Goal: Information Seeking & Learning: Check status

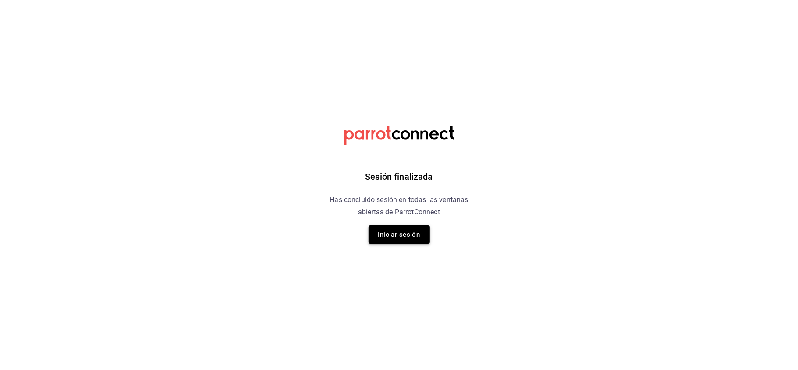
click at [410, 241] on button "Iniciar sesión" at bounding box center [399, 234] width 61 height 18
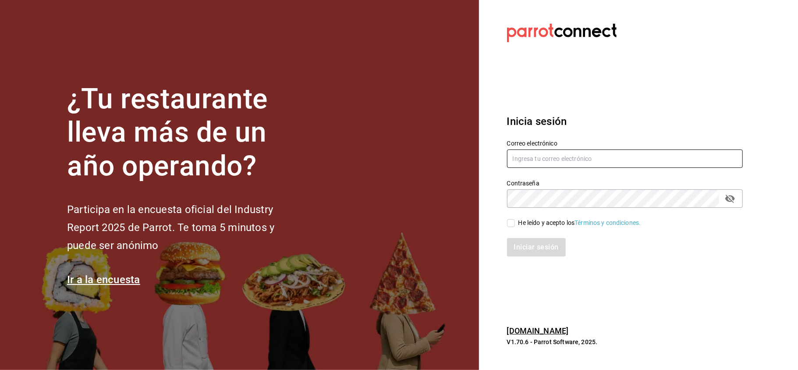
type input "multiuser@napolipizza.com"
click at [508, 223] on input "He leído y acepto los Términos y condiciones." at bounding box center [511, 223] width 8 height 8
checkbox input "true"
click at [542, 246] on button "Iniciar sesión" at bounding box center [537, 247] width 60 height 18
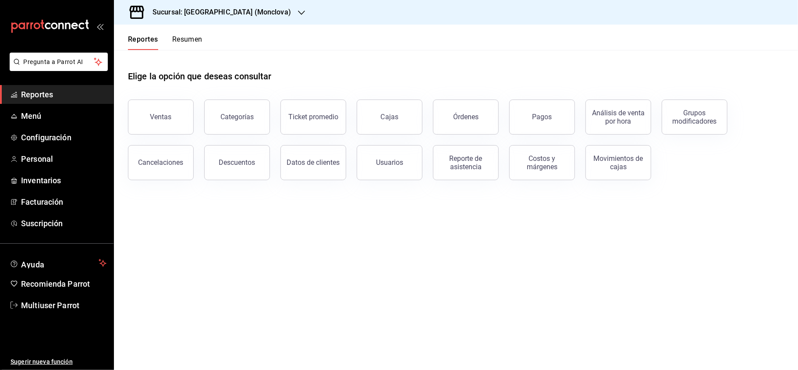
click at [298, 13] on icon "button" at bounding box center [301, 12] width 7 height 7
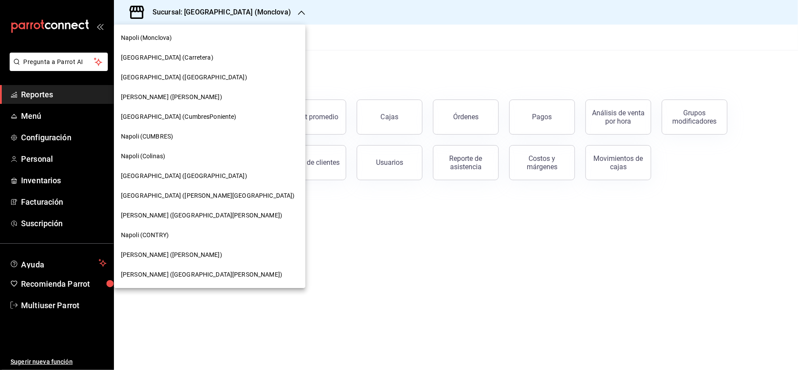
click at [182, 114] on span "[GEOGRAPHIC_DATA] (CumbresPoniente)" at bounding box center [179, 116] width 116 height 9
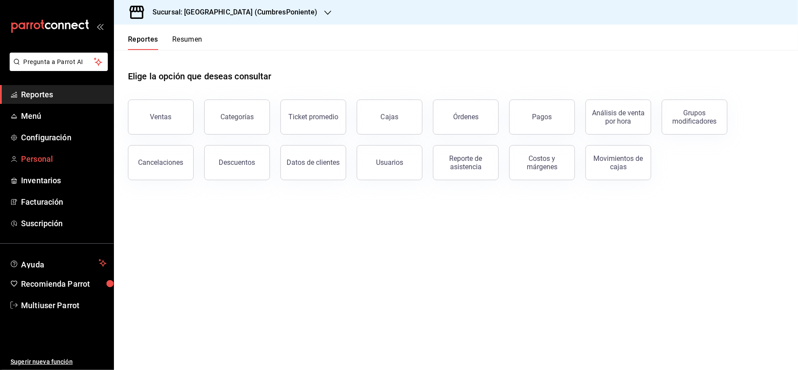
click at [65, 156] on span "Personal" at bounding box center [63, 159] width 85 height 12
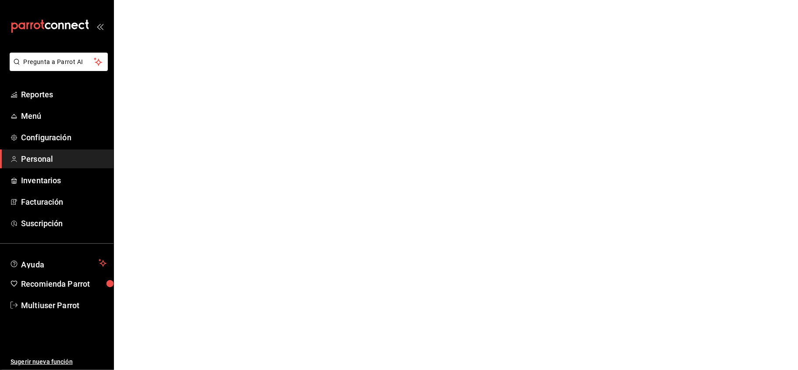
click at [500, 0] on html "Pregunta a Parrot AI Reportes Menú Configuración Personal Inventarios Facturaci…" at bounding box center [399, 0] width 798 height 0
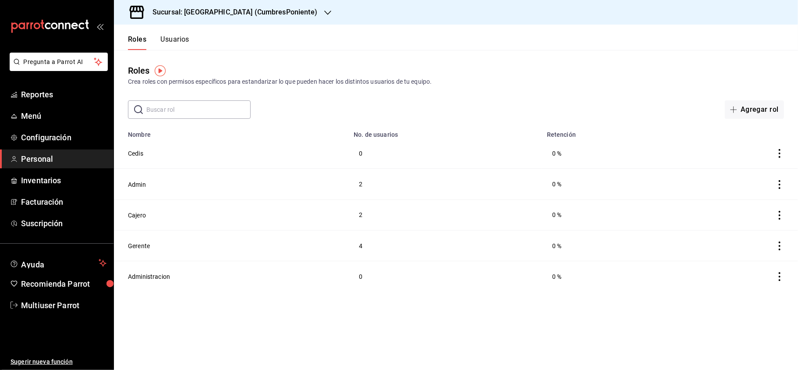
click at [187, 45] on button "Usuarios" at bounding box center [174, 42] width 29 height 15
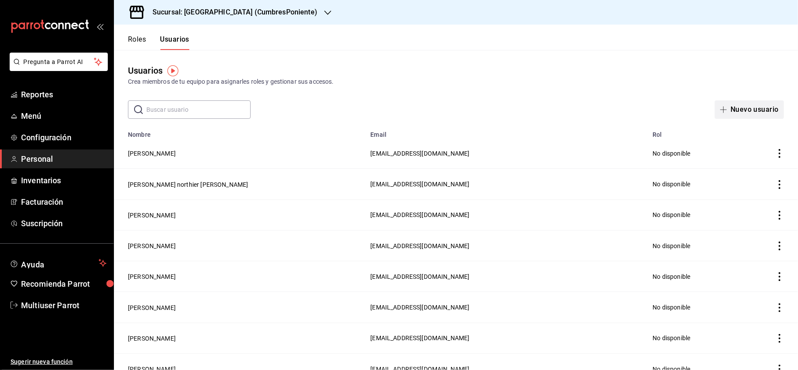
click at [745, 102] on button "Nuevo usuario" at bounding box center [749, 109] width 69 height 18
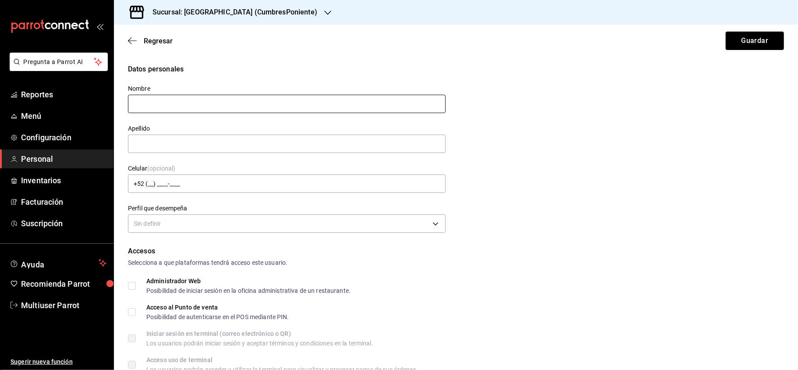
click at [174, 103] on input "text" at bounding box center [287, 104] width 318 height 18
drag, startPoint x: 174, startPoint y: 108, endPoint x: 276, endPoint y: 116, distance: 102.9
click at [276, 116] on div "Nombre [PERSON_NAME] Apellido Celular (opcional) +52 (__) ____-____ Perfil que …" at bounding box center [281, 155] width 328 height 161
type input "[PERSON_NAME]"
click at [148, 144] on input "text" at bounding box center [287, 144] width 318 height 18
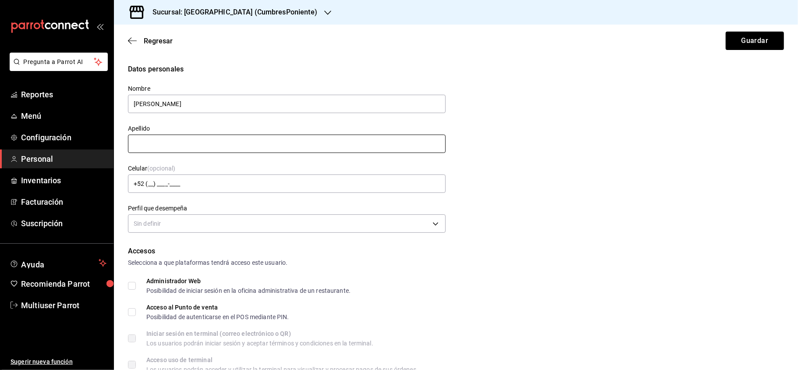
paste input "[PERSON_NAME]"
type input "[PERSON_NAME]"
click at [215, 217] on body "Pregunta a Parrot AI Reportes Menú Configuración Personal Inventarios Facturaci…" at bounding box center [399, 185] width 798 height 370
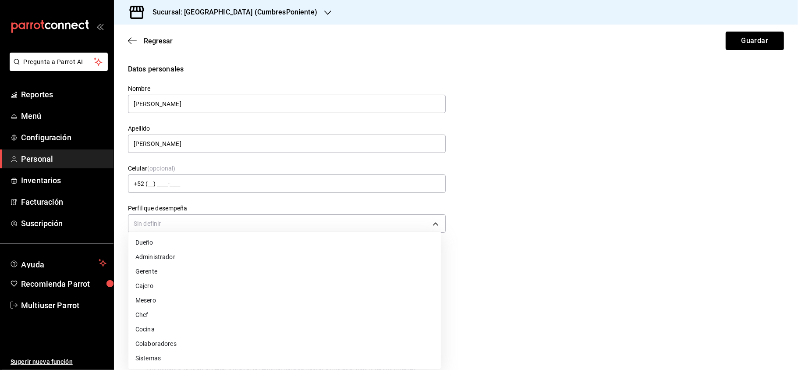
click at [174, 331] on li "Cocina" at bounding box center [284, 329] width 313 height 14
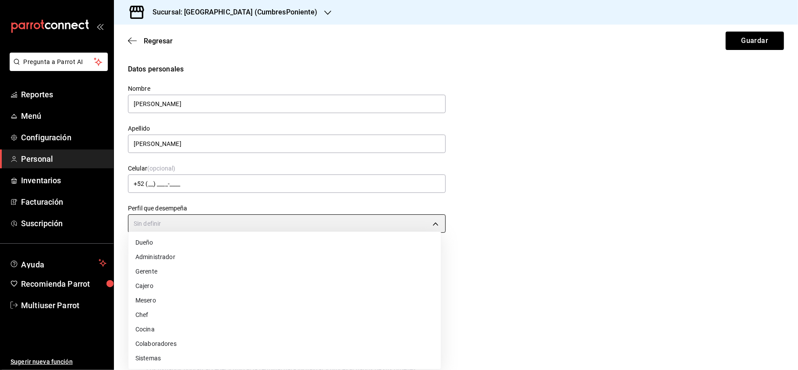
type input "KITCHEN"
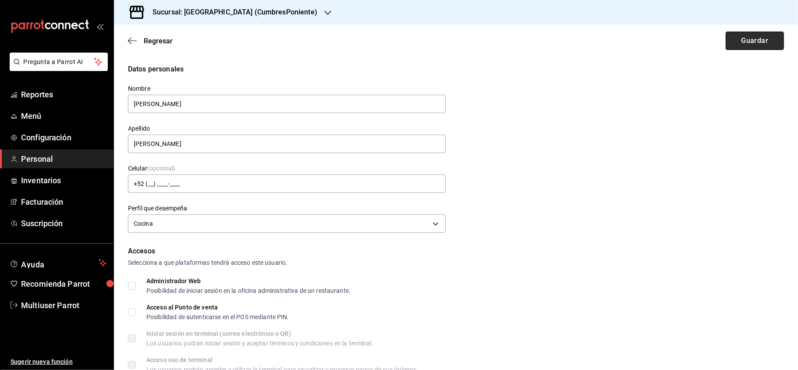
click at [726, 41] on button "Guardar" at bounding box center [755, 41] width 58 height 18
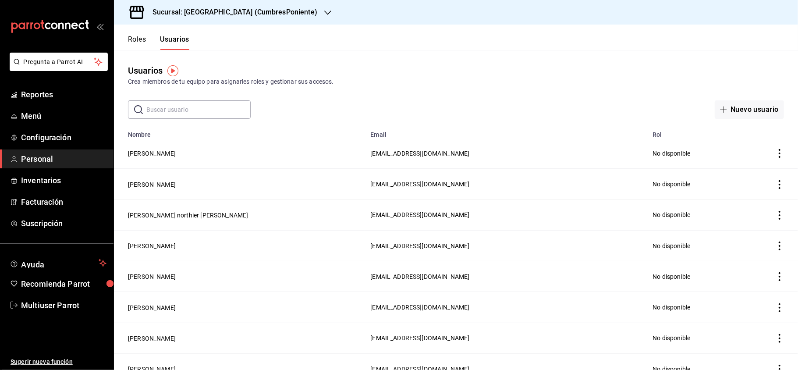
click at [252, 18] on div "Sucursal: [GEOGRAPHIC_DATA] (CumbresPoniente)" at bounding box center [228, 12] width 214 height 25
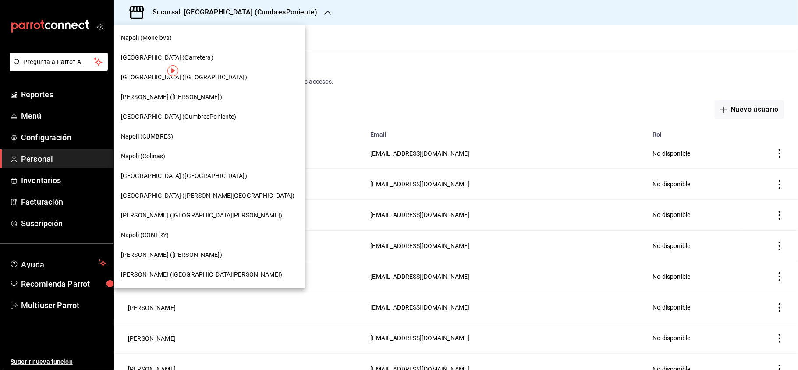
click at [167, 160] on div "Napoli (Colinas)" at bounding box center [210, 156] width 178 height 9
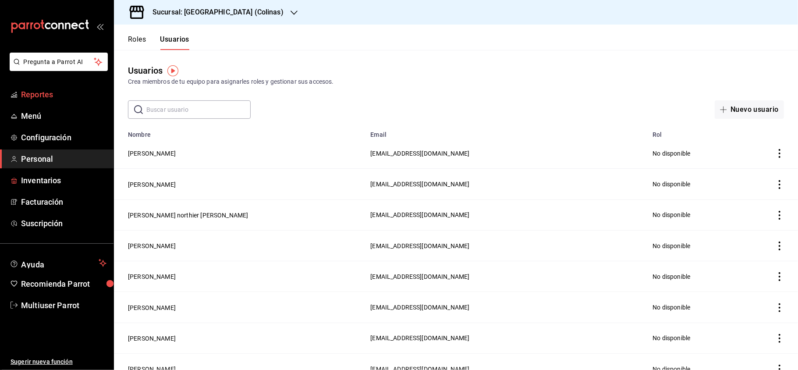
click at [45, 95] on span "Reportes" at bounding box center [63, 95] width 85 height 12
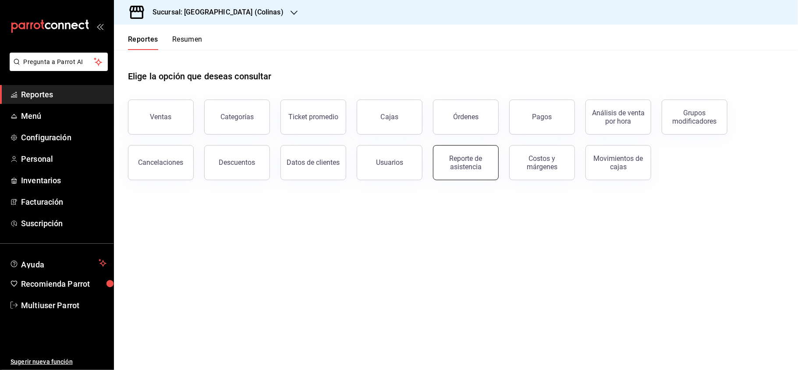
click at [473, 169] on div "Reporte de asistencia" at bounding box center [466, 162] width 54 height 17
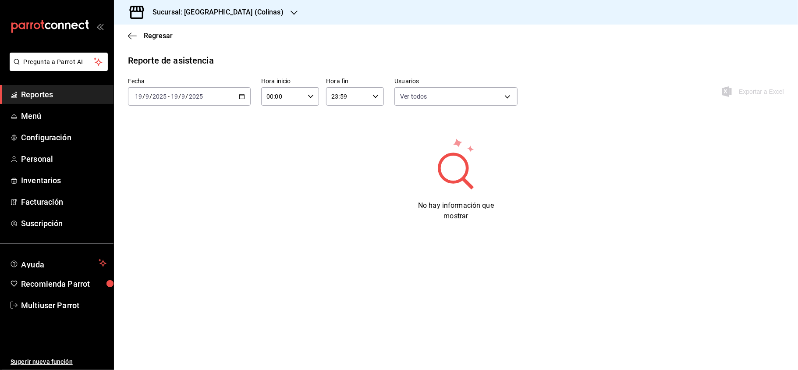
click at [244, 99] on div "[DATE] [DATE] - [DATE] [DATE]" at bounding box center [189, 96] width 123 height 18
click at [161, 226] on li "Rango de fechas" at bounding box center [169, 222] width 82 height 20
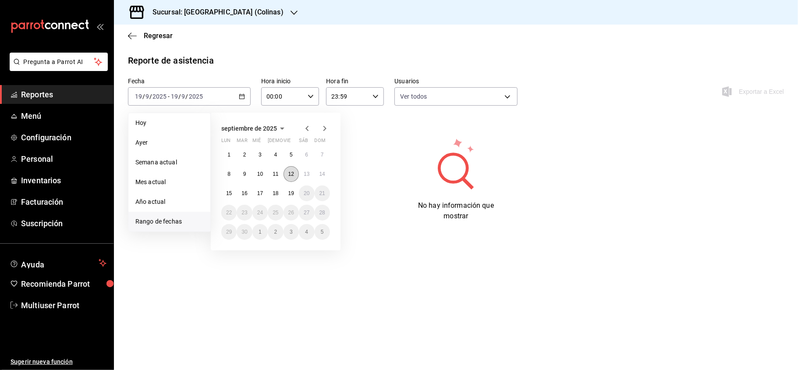
click at [297, 177] on button "12" at bounding box center [291, 174] width 15 height 16
click at [280, 192] on button "18" at bounding box center [275, 193] width 15 height 16
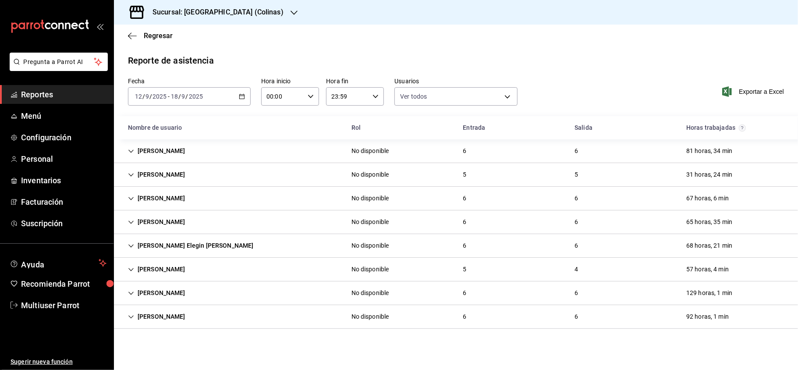
click at [177, 152] on div "[PERSON_NAME]" at bounding box center [156, 151] width 71 height 16
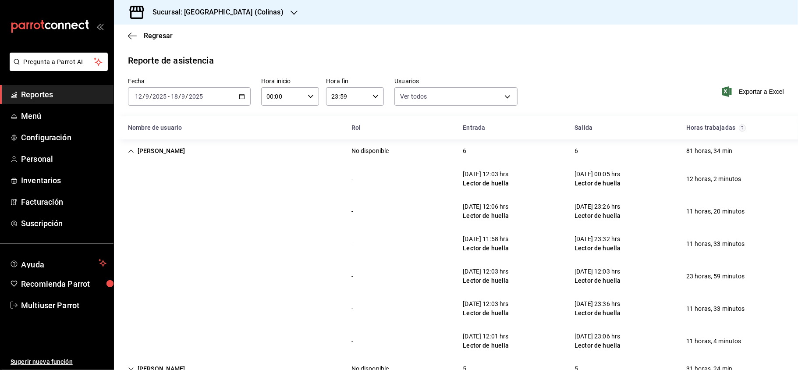
scroll to position [27, 0]
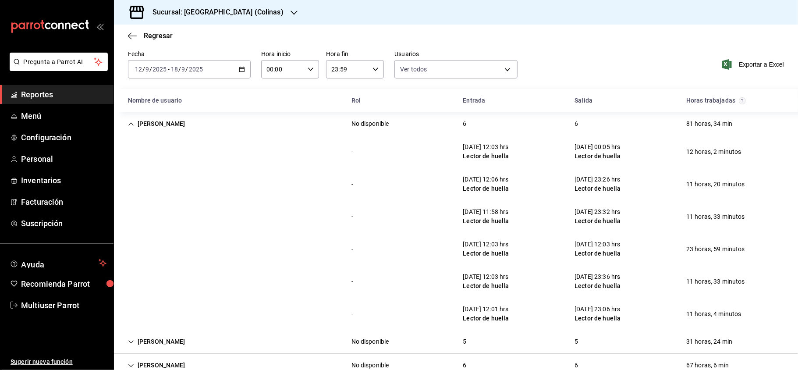
click at [188, 117] on div "[PERSON_NAME]" at bounding box center [156, 124] width 71 height 16
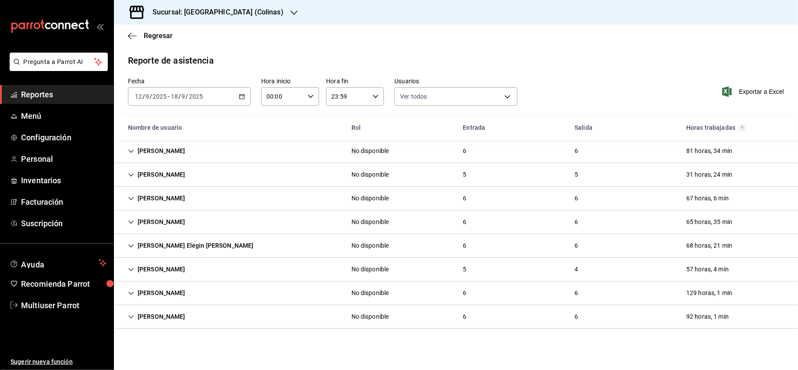
scroll to position [0, 0]
click at [190, 218] on div "[PERSON_NAME]" at bounding box center [156, 222] width 71 height 16
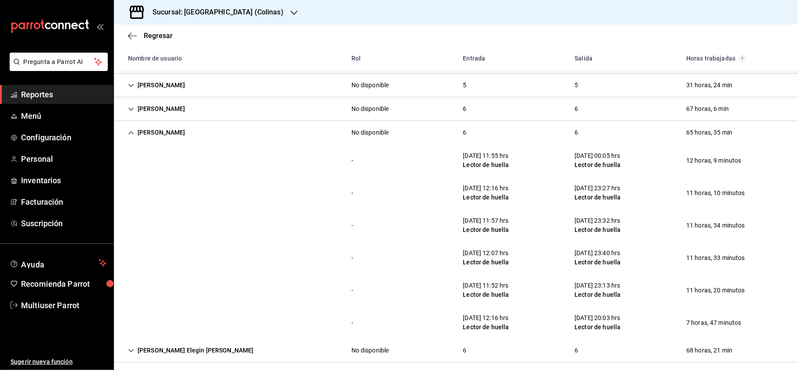
scroll to position [93, 0]
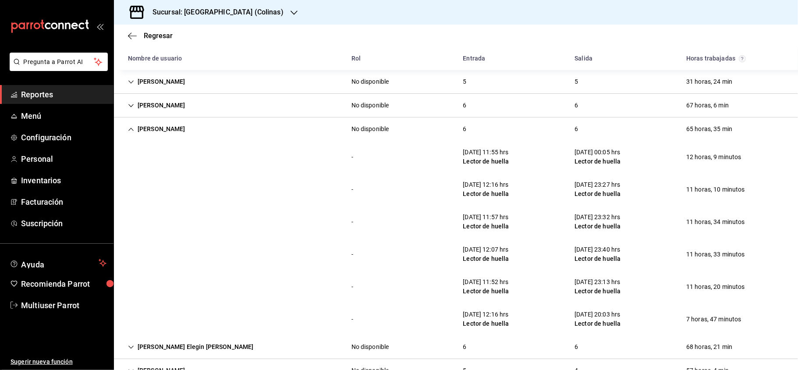
click at [159, 132] on div "[PERSON_NAME]" at bounding box center [156, 129] width 71 height 16
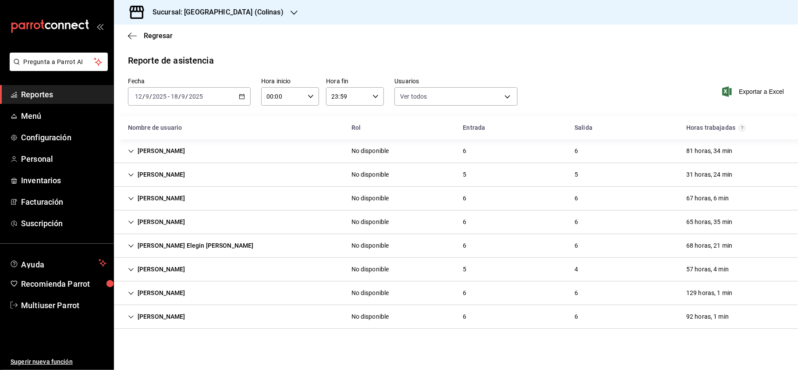
scroll to position [0, 0]
click at [174, 295] on div "[PERSON_NAME]" at bounding box center [156, 293] width 71 height 16
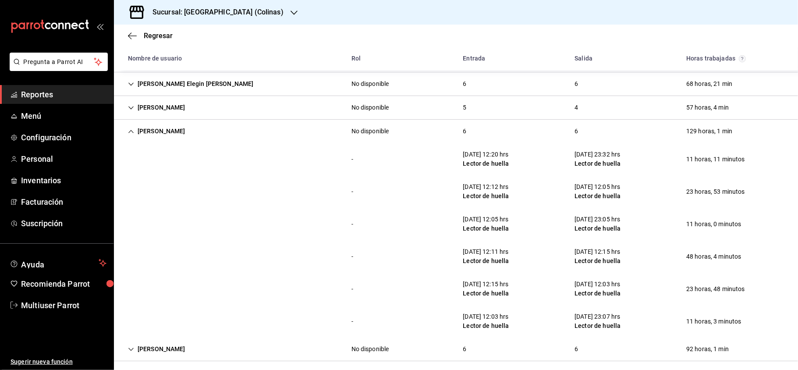
scroll to position [162, 0]
click at [149, 136] on div "[PERSON_NAME]" at bounding box center [156, 131] width 71 height 16
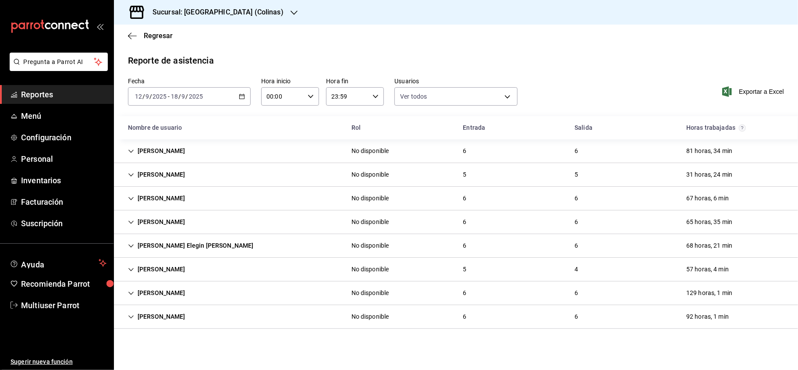
scroll to position [0, 0]
click at [183, 195] on div "[PERSON_NAME]" at bounding box center [156, 198] width 71 height 16
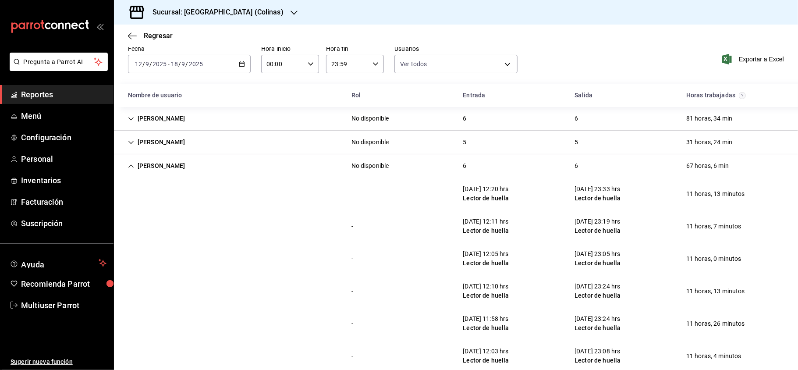
scroll to position [65, 0]
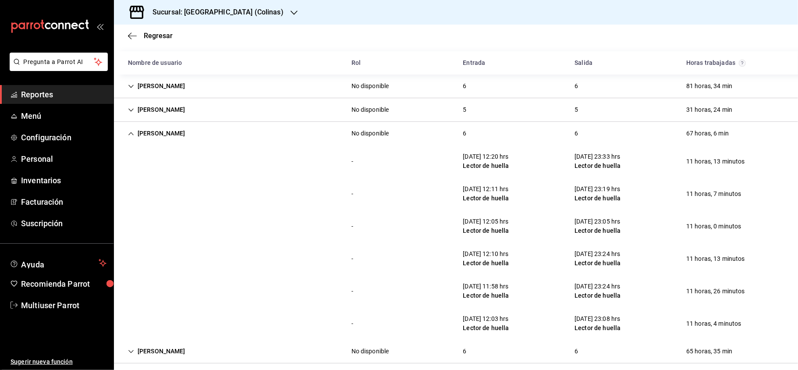
click at [154, 140] on div "[PERSON_NAME]" at bounding box center [156, 133] width 71 height 16
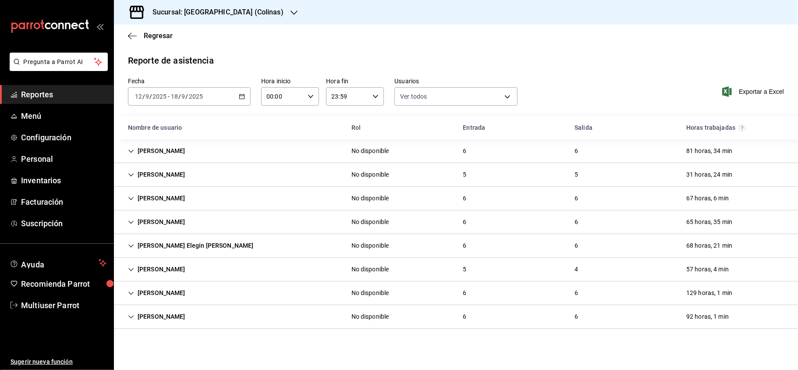
scroll to position [0, 0]
click at [179, 253] on div "[PERSON_NAME] Elegin [PERSON_NAME]" at bounding box center [190, 246] width 139 height 16
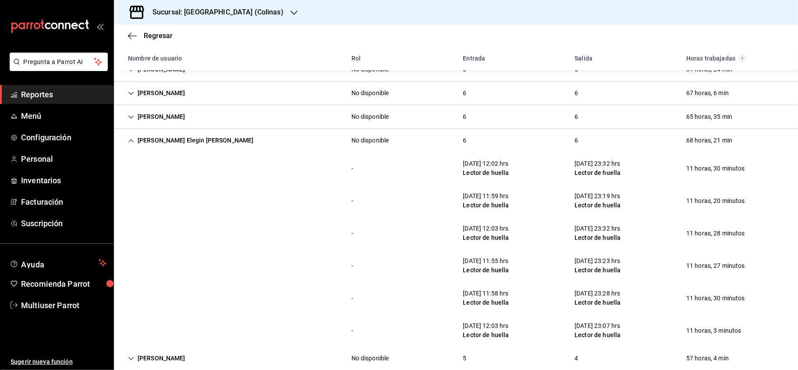
scroll to position [118, 0]
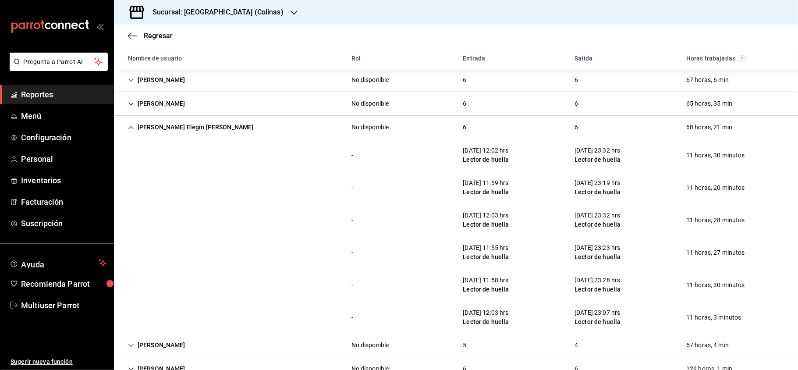
click at [185, 130] on div "[PERSON_NAME] Elegin [PERSON_NAME]" at bounding box center [190, 127] width 139 height 16
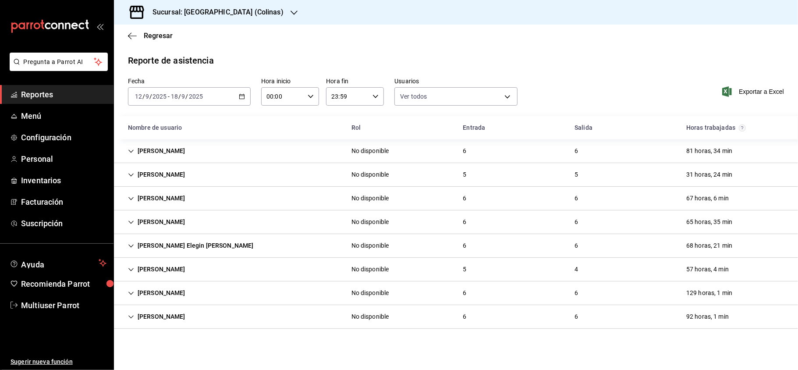
scroll to position [0, 0]
click at [178, 270] on div "[PERSON_NAME]" at bounding box center [156, 269] width 71 height 16
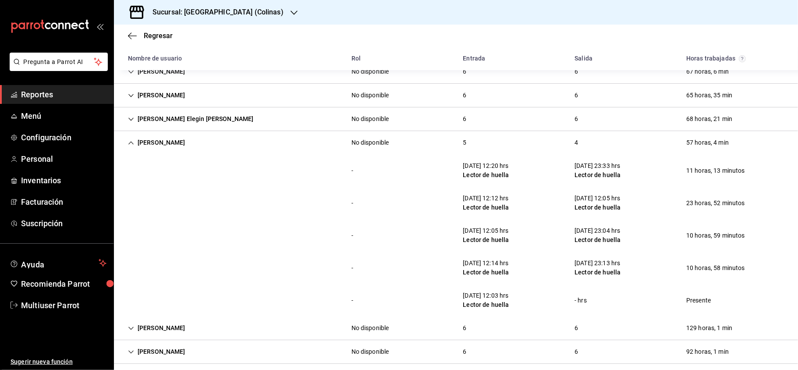
scroll to position [128, 0]
click at [160, 146] on div "[PERSON_NAME]" at bounding box center [156, 141] width 71 height 16
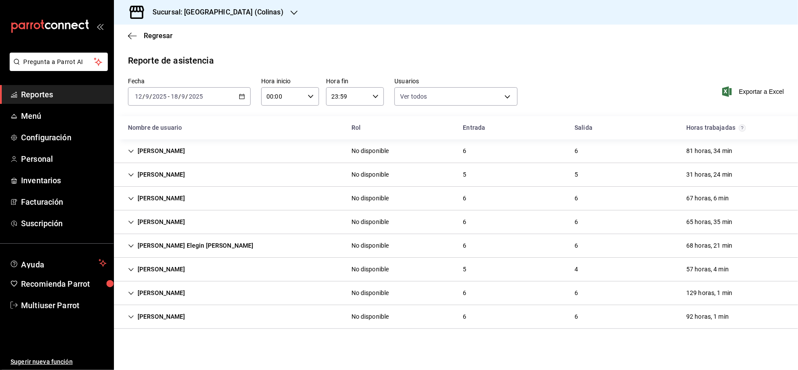
scroll to position [0, 0]
click at [172, 316] on div "[PERSON_NAME]" at bounding box center [156, 317] width 71 height 16
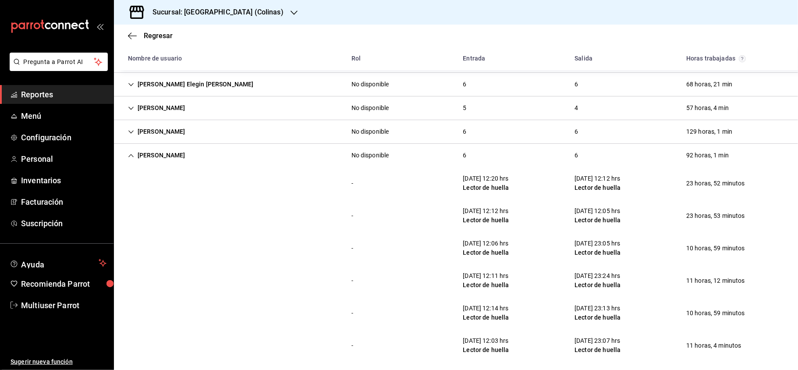
scroll to position [167, 0]
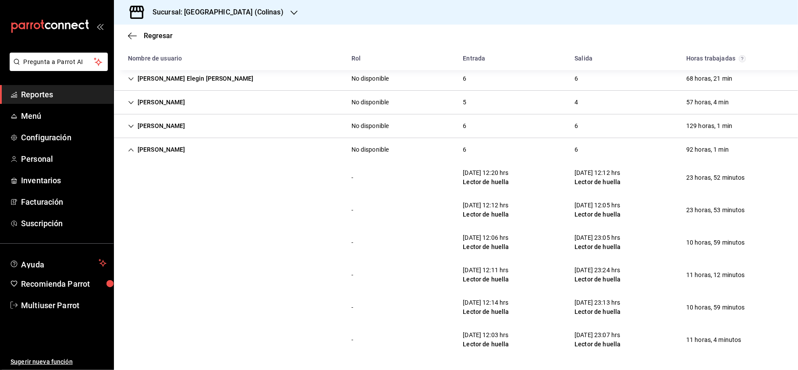
click at [156, 146] on div "[PERSON_NAME]" at bounding box center [156, 150] width 71 height 16
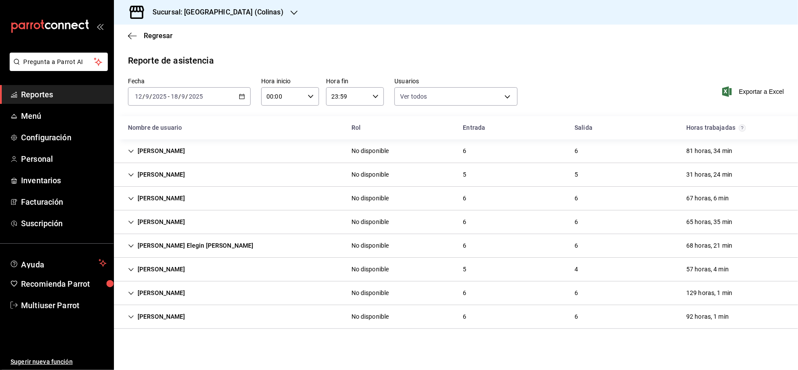
scroll to position [0, 0]
click at [156, 174] on div "[PERSON_NAME]" at bounding box center [156, 175] width 71 height 16
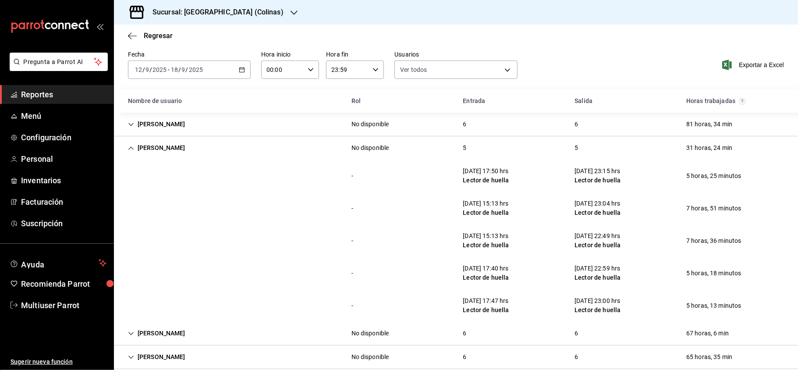
scroll to position [28, 0]
click at [184, 141] on div "[PERSON_NAME]" at bounding box center [156, 147] width 71 height 16
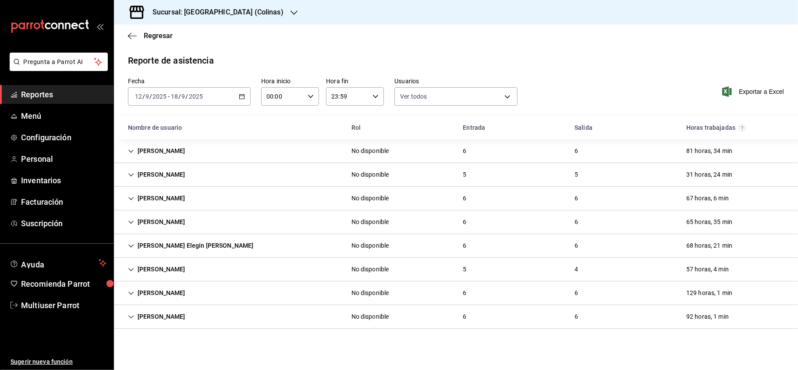
scroll to position [0, 0]
click at [237, 13] on div "Sucursal: [GEOGRAPHIC_DATA] (Colinas)" at bounding box center [211, 12] width 180 height 25
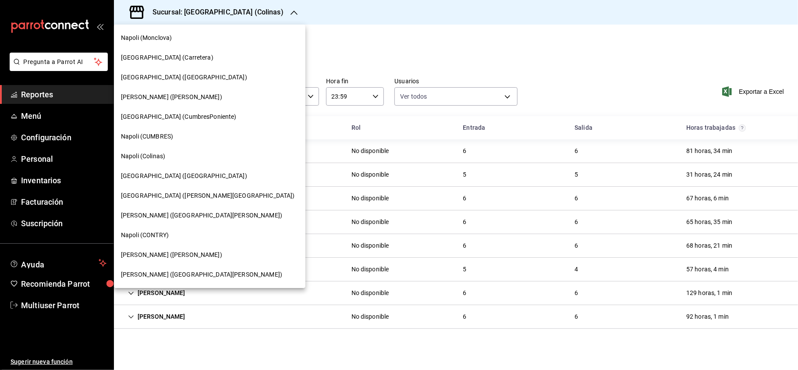
click at [157, 238] on span "Napoli (CONTRY)" at bounding box center [145, 235] width 48 height 9
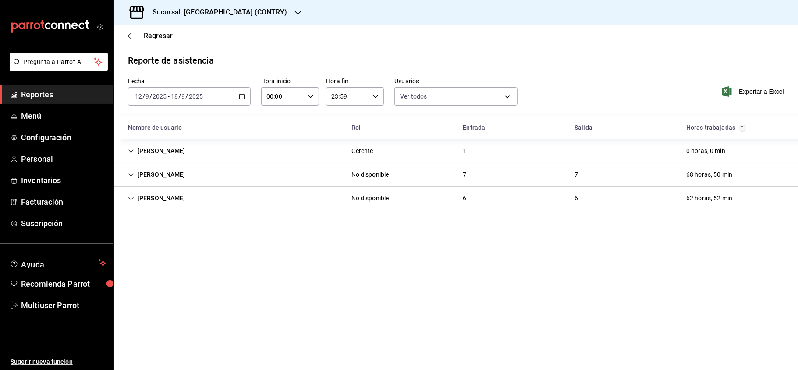
click at [192, 181] on div "[PERSON_NAME]" at bounding box center [156, 175] width 71 height 16
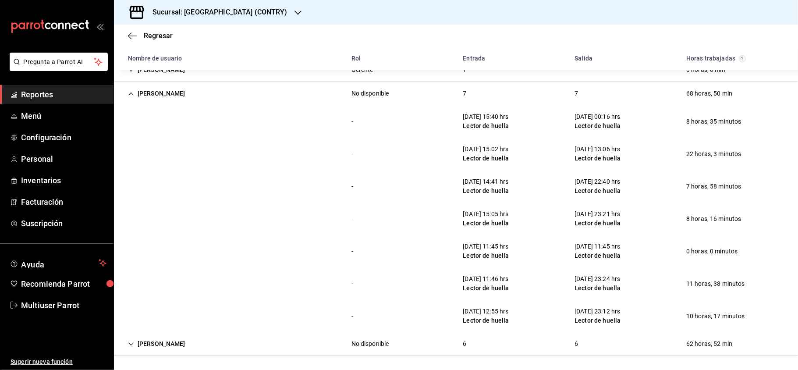
scroll to position [81, 0]
click at [192, 100] on div "[PERSON_NAME]" at bounding box center [156, 94] width 71 height 16
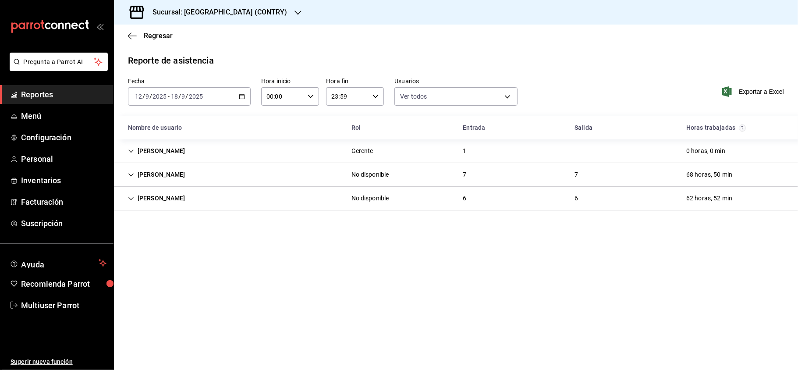
scroll to position [0, 0]
click at [192, 196] on div "[PERSON_NAME]" at bounding box center [156, 198] width 71 height 16
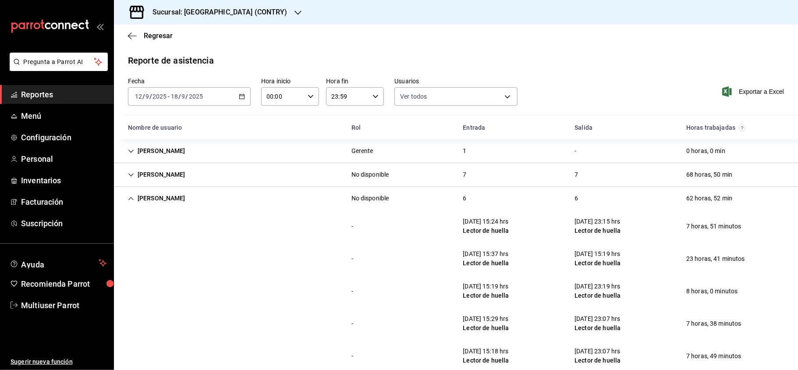
scroll to position [49, 0]
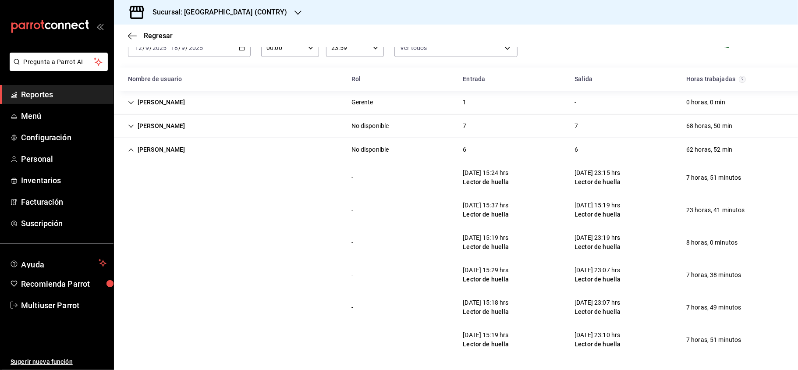
click at [181, 146] on div "[PERSON_NAME]" at bounding box center [156, 150] width 71 height 16
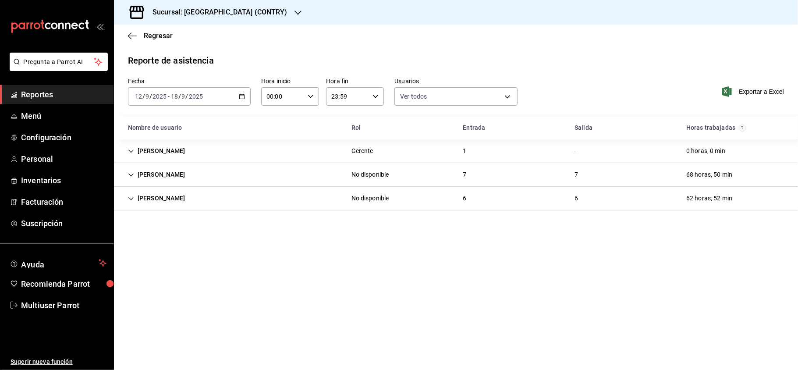
scroll to position [0, 0]
click at [228, 17] on h3 "Sucursal: [GEOGRAPHIC_DATA] (CONTRY)" at bounding box center [217, 12] width 142 height 11
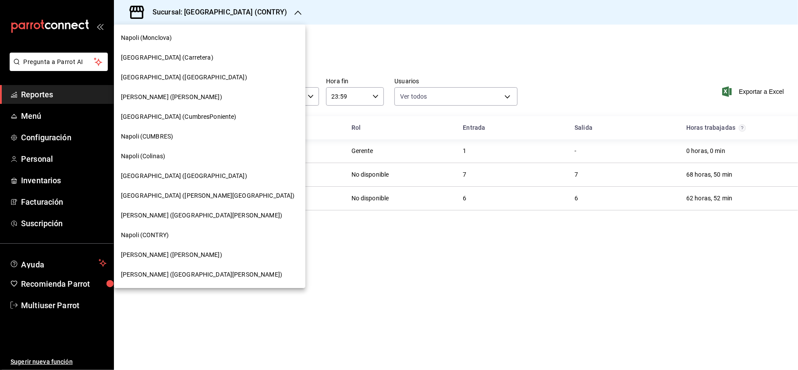
click at [163, 139] on span "Napoli (CUMBRES)" at bounding box center [147, 136] width 52 height 9
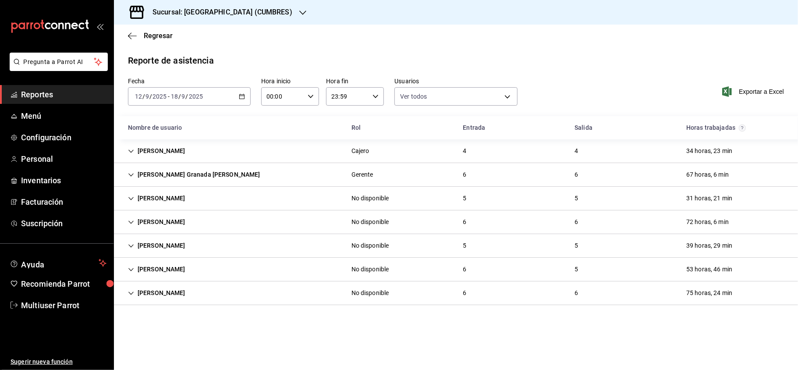
click at [306, 319] on main "Regresar Reporte de asistencia Fecha [DATE] [DATE] - [DATE] [DATE] Hora inicio …" at bounding box center [456, 197] width 684 height 345
click at [306, 44] on div "Regresar" at bounding box center [456, 36] width 684 height 22
click at [168, 269] on div "[PERSON_NAME]" at bounding box center [156, 269] width 71 height 16
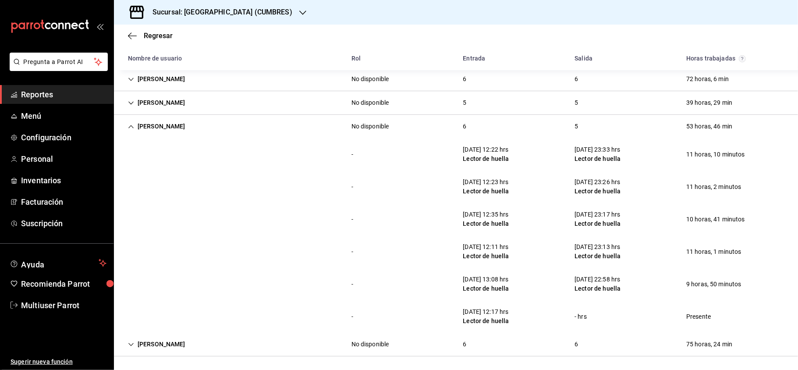
scroll to position [144, 0]
click at [192, 127] on div "[PERSON_NAME]" at bounding box center [156, 126] width 71 height 16
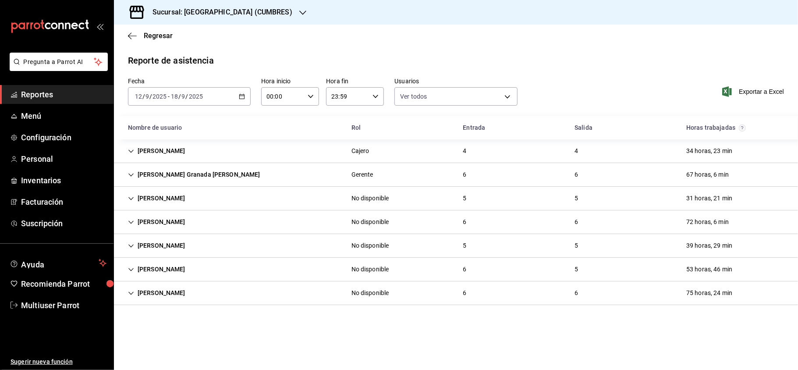
scroll to position [0, 0]
click at [169, 248] on div "[PERSON_NAME]" at bounding box center [156, 246] width 71 height 16
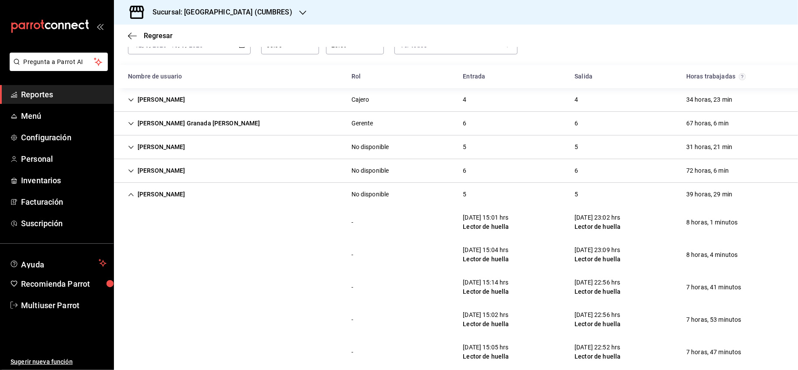
scroll to position [111, 0]
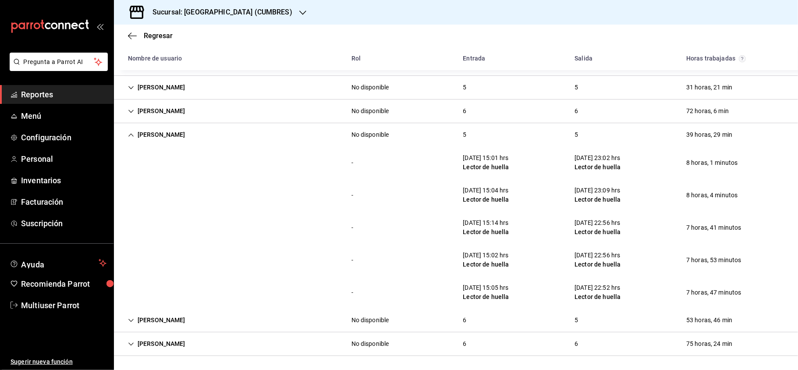
click at [148, 139] on div "[PERSON_NAME]" at bounding box center [156, 135] width 71 height 16
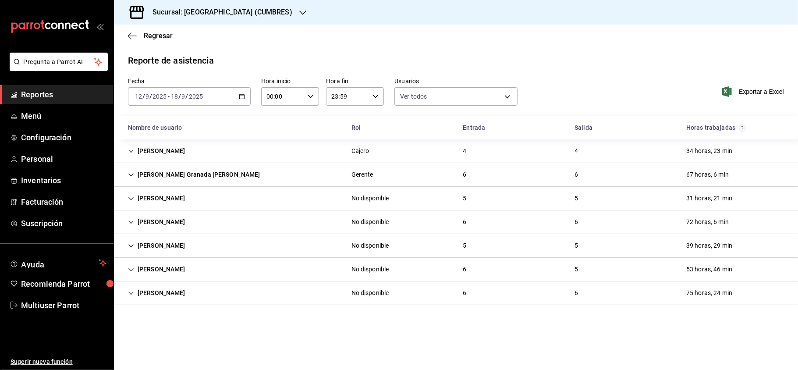
scroll to position [0, 0]
click at [177, 199] on div "[PERSON_NAME]" at bounding box center [156, 198] width 71 height 16
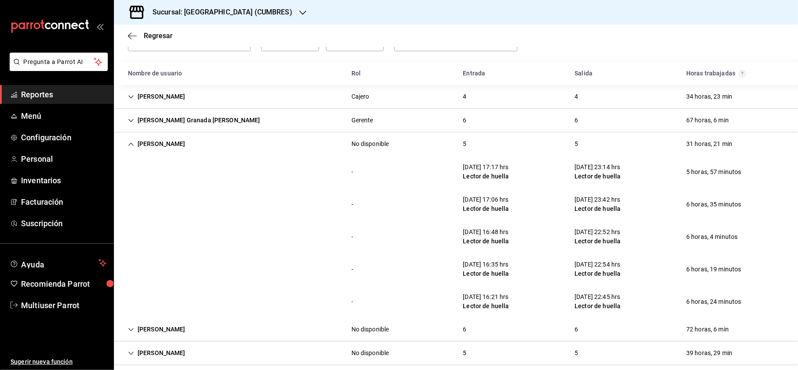
scroll to position [55, 0]
click at [171, 146] on div "[PERSON_NAME]" at bounding box center [156, 143] width 71 height 16
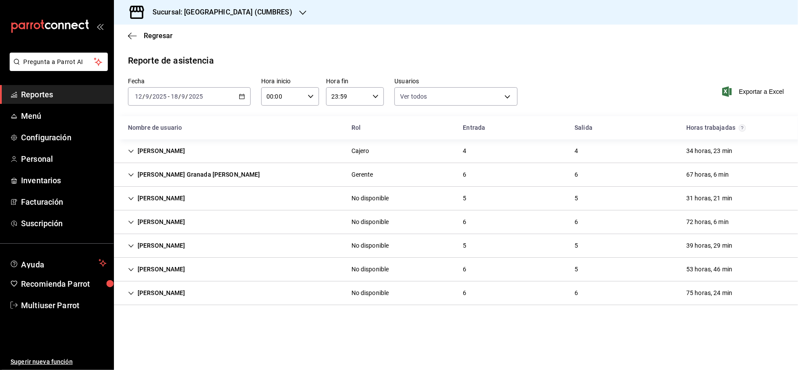
scroll to position [0, 0]
click at [178, 221] on div "[PERSON_NAME]" at bounding box center [156, 222] width 71 height 16
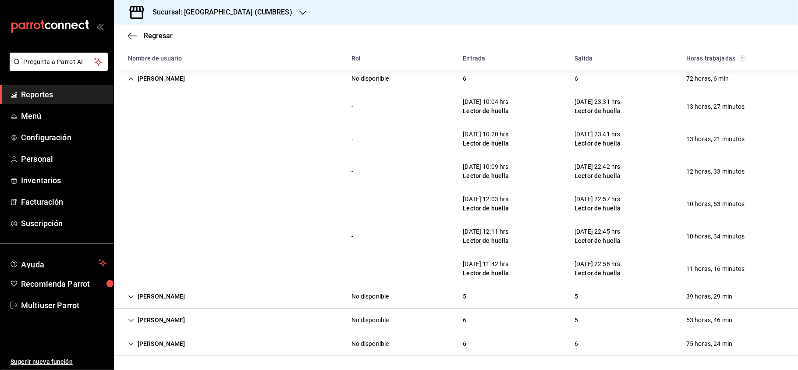
scroll to position [144, 0]
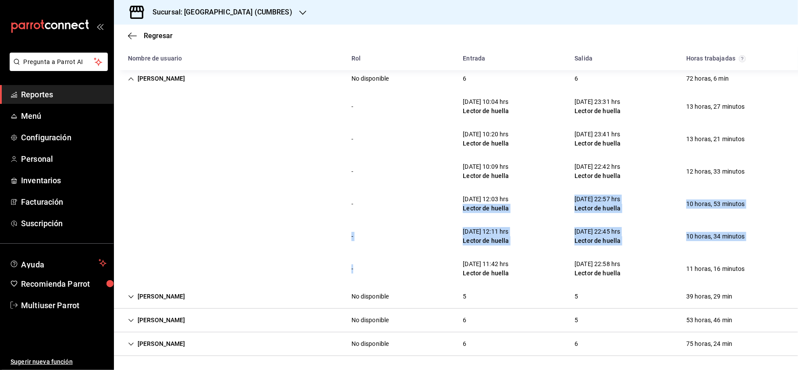
drag, startPoint x: 435, startPoint y: 205, endPoint x: 349, endPoint y: 286, distance: 117.5
click at [349, 286] on div "[PERSON_NAME] 4 4 34 horas, 23 min [PERSON_NAME] Granada [PERSON_NAME] Gerente …" at bounding box center [456, 176] width 684 height 360
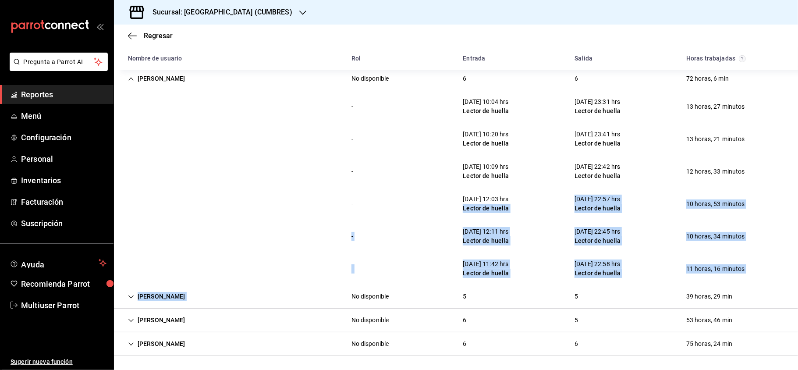
click at [771, 253] on div "- [DATE] 11:42 hrs Lector de huella [DATE] 22:58 hrs Lector de huella 11 horas,…" at bounding box center [456, 268] width 684 height 32
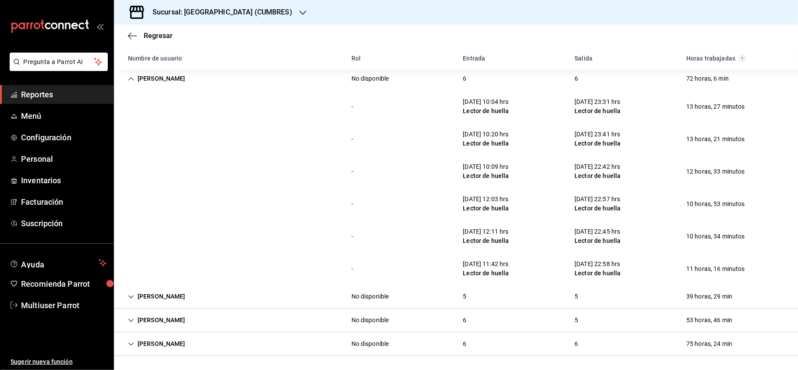
click at [178, 80] on div "[PERSON_NAME]" at bounding box center [156, 79] width 71 height 16
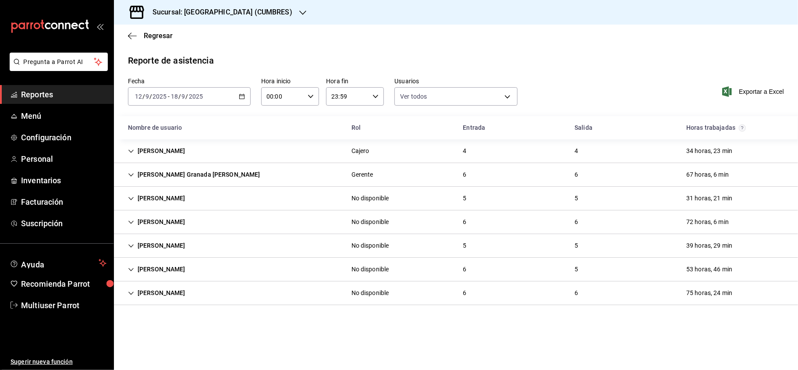
scroll to position [0, 0]
click at [192, 299] on div "[PERSON_NAME]" at bounding box center [156, 293] width 71 height 16
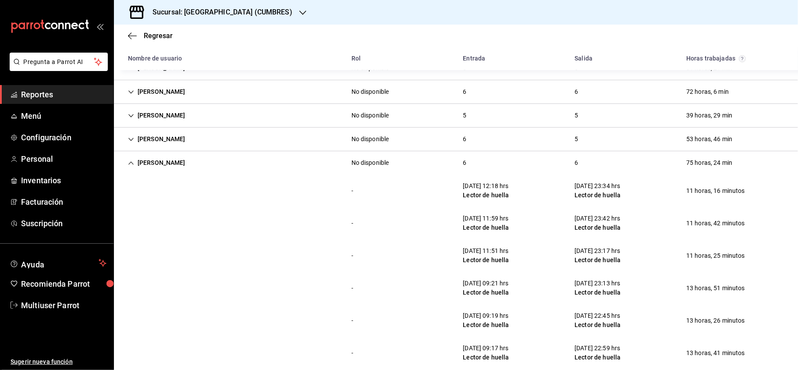
scroll to position [144, 0]
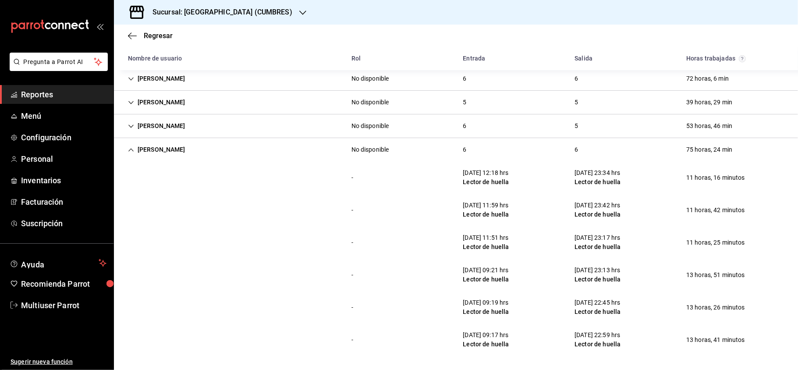
click at [203, 158] on div "[PERSON_NAME] No disponible 6 6 75 horas, 24 min" at bounding box center [456, 149] width 684 height 23
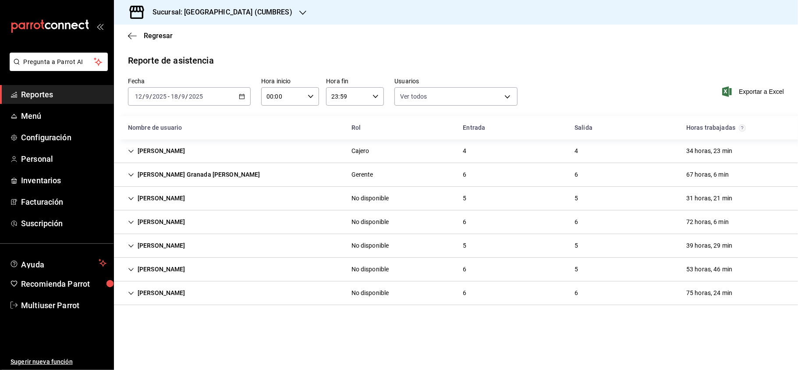
scroll to position [0, 0]
click at [249, 13] on div "Sucursal: [GEOGRAPHIC_DATA] (CUMBRES)" at bounding box center [215, 12] width 189 height 25
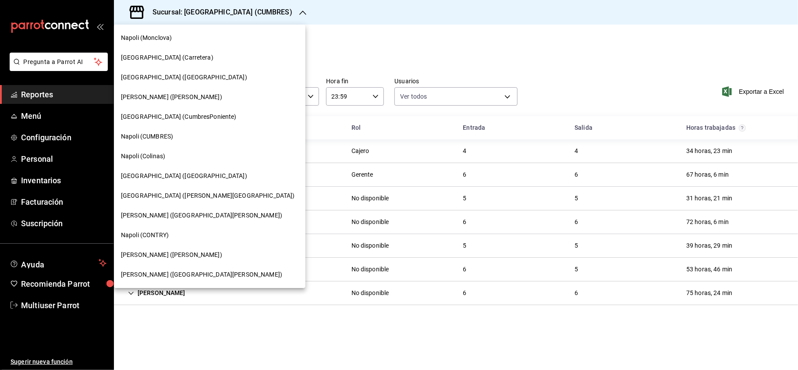
click at [216, 117] on div "[GEOGRAPHIC_DATA] (CumbresPoniente)" at bounding box center [210, 116] width 178 height 9
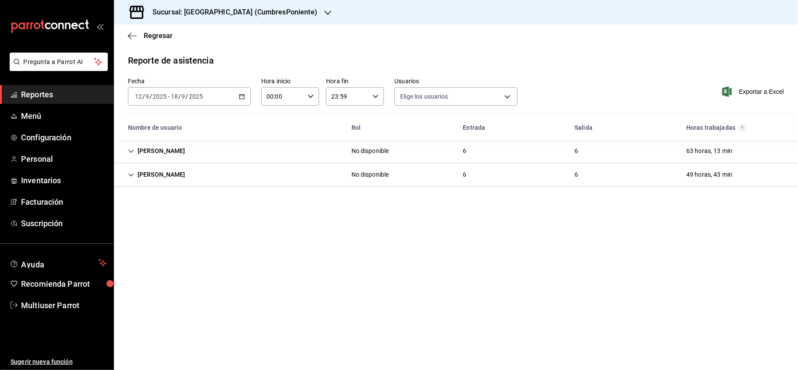
type input "b6226d60-c04f-4402-95fb-db08ea136f4e,5d6f911a-de2b-4beb-a382-33cb6516ab1e,f0322…"
click at [395, 232] on main "Regresar Reporte de asistencia Fecha [DATE] [DATE] - [DATE] [DATE] Hora inicio …" at bounding box center [456, 197] width 684 height 345
click at [192, 174] on div "[PERSON_NAME]" at bounding box center [156, 175] width 71 height 16
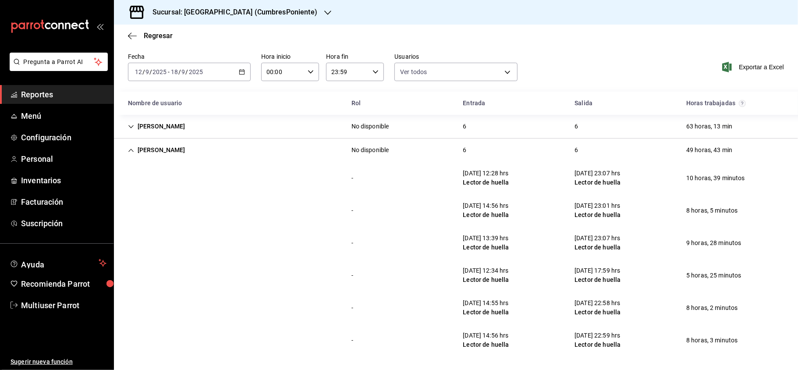
scroll to position [25, 0]
click at [192, 151] on div "[PERSON_NAME]" at bounding box center [156, 150] width 71 height 16
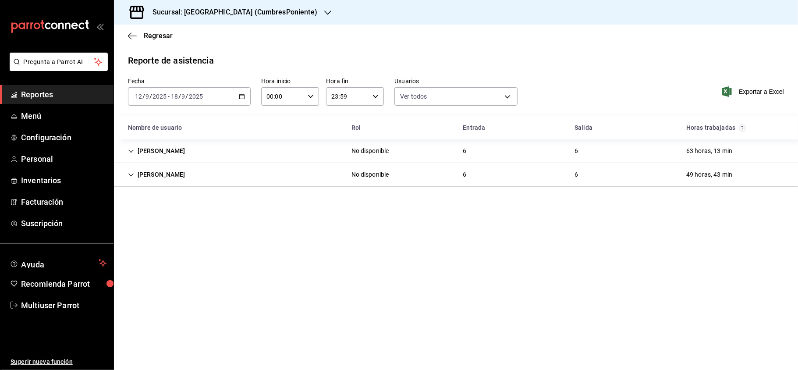
scroll to position [0, 0]
click at [158, 147] on div "[PERSON_NAME]" at bounding box center [156, 151] width 71 height 16
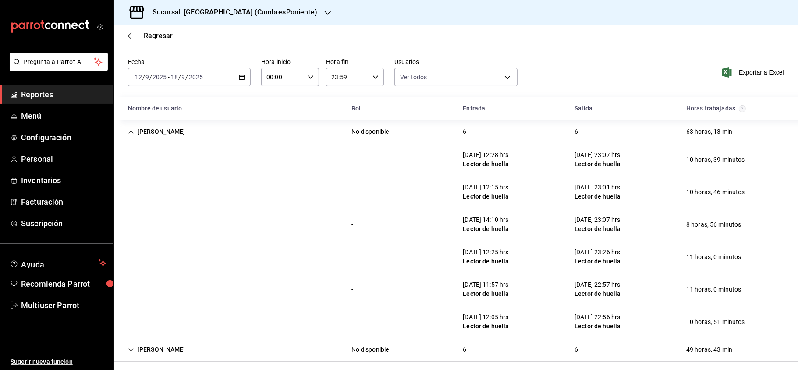
scroll to position [25, 0]
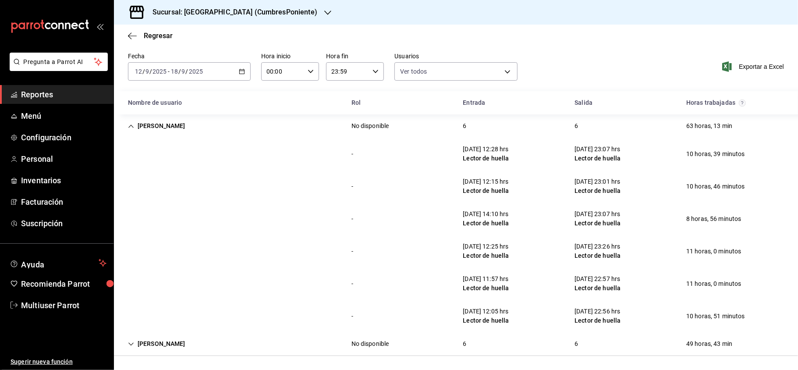
click at [183, 121] on div "[PERSON_NAME]" at bounding box center [156, 126] width 71 height 16
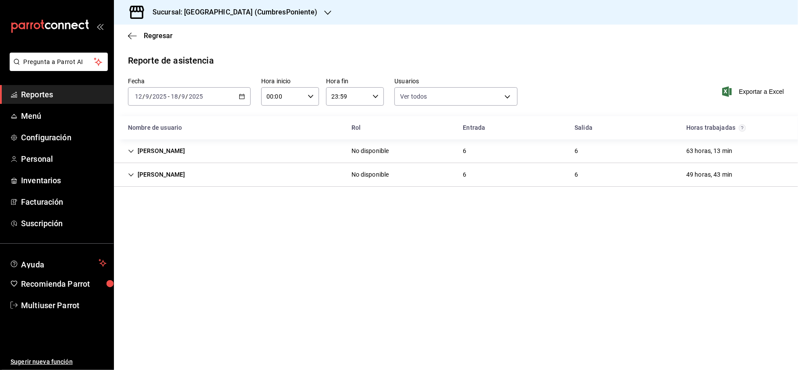
scroll to position [0, 0]
click at [324, 10] on icon "button" at bounding box center [327, 12] width 7 height 7
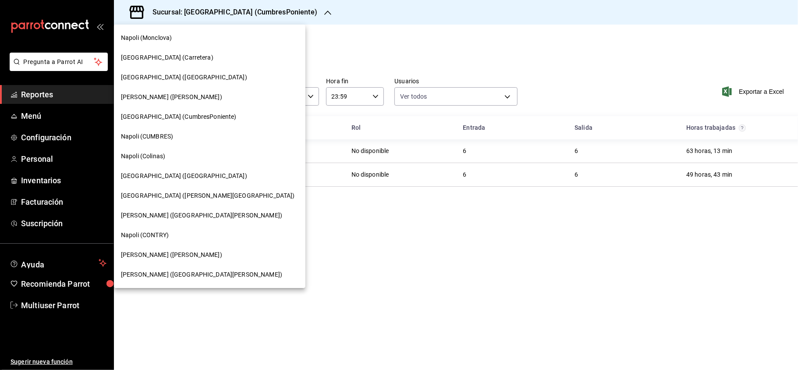
click at [174, 200] on div "[GEOGRAPHIC_DATA] ([PERSON_NAME][GEOGRAPHIC_DATA])" at bounding box center [210, 196] width 192 height 20
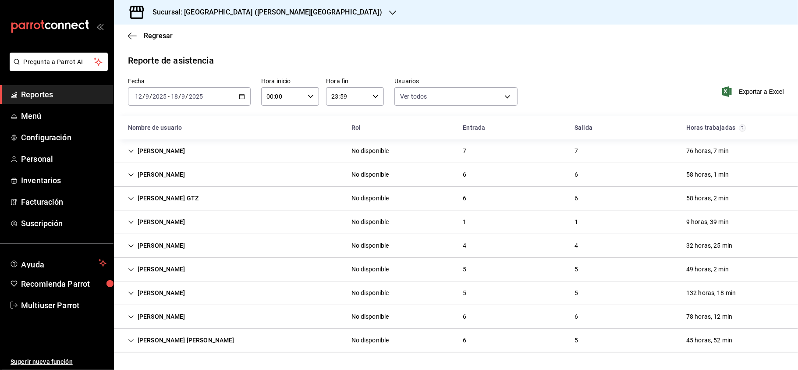
click at [190, 156] on div "[PERSON_NAME]" at bounding box center [156, 151] width 71 height 16
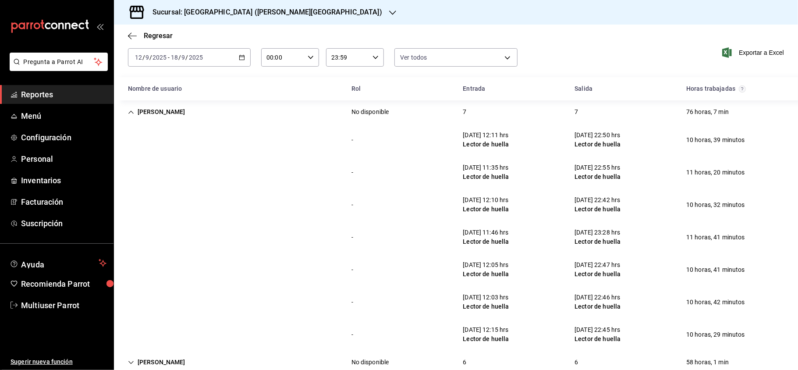
scroll to position [40, 0]
click at [186, 110] on div "[PERSON_NAME]" at bounding box center [156, 111] width 71 height 16
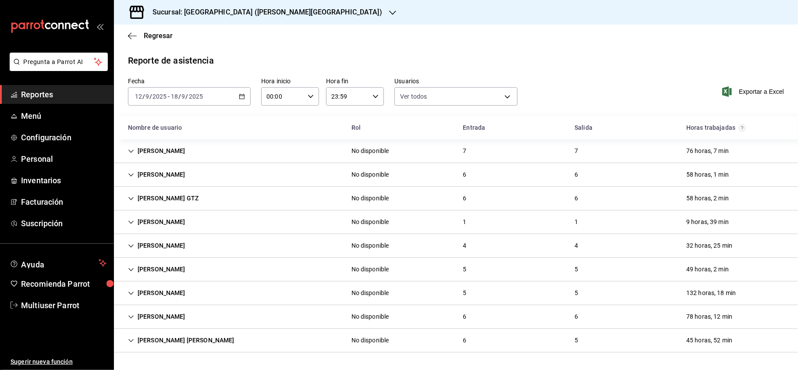
scroll to position [0, 0]
click at [379, 48] on main "Regresar Reporte de asistencia Fecha [DATE] [DATE] - [DATE] [DATE] Hora inicio …" at bounding box center [456, 197] width 684 height 345
click at [175, 267] on div "[PERSON_NAME]" at bounding box center [156, 269] width 71 height 16
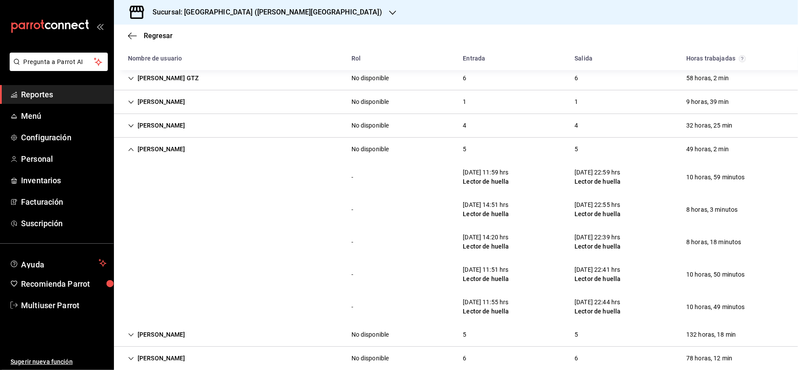
scroll to position [160, 0]
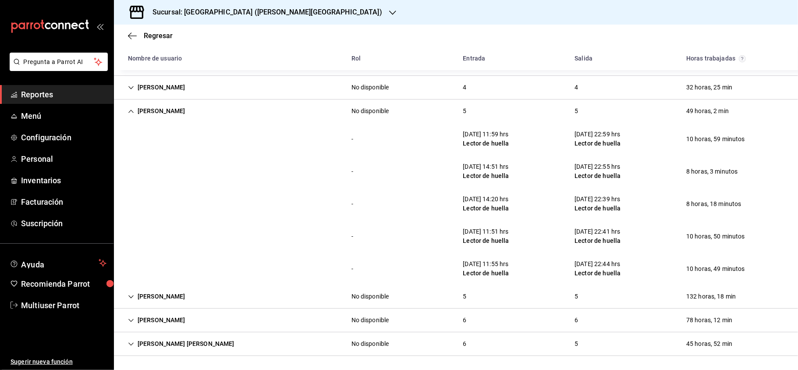
click at [159, 113] on div "[PERSON_NAME]" at bounding box center [156, 111] width 71 height 16
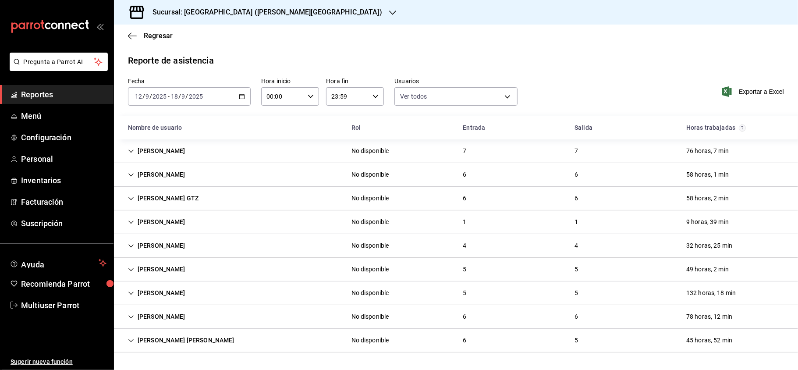
scroll to position [0, 0]
click at [204, 267] on div "[PERSON_NAME] GRANADA No disponible 5 5 49 horas, 2 min" at bounding box center [456, 270] width 684 height 24
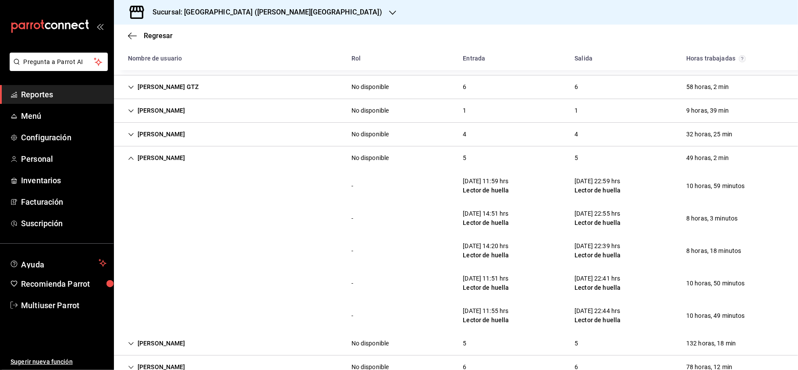
scroll to position [112, 0]
click at [165, 164] on div "[PERSON_NAME]" at bounding box center [156, 157] width 71 height 16
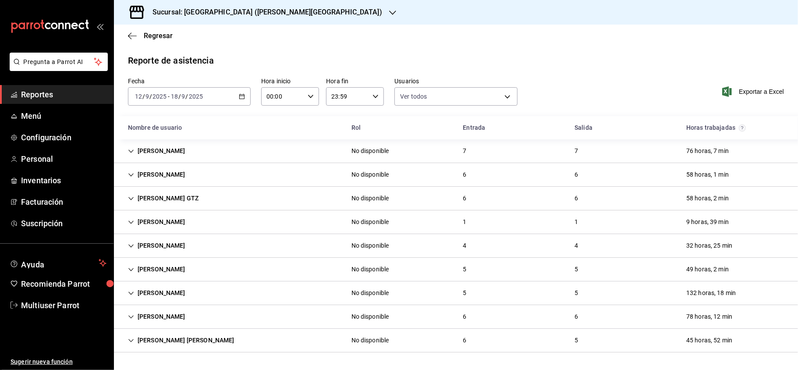
scroll to position [0, 0]
click at [188, 267] on div "[PERSON_NAME]" at bounding box center [156, 269] width 71 height 16
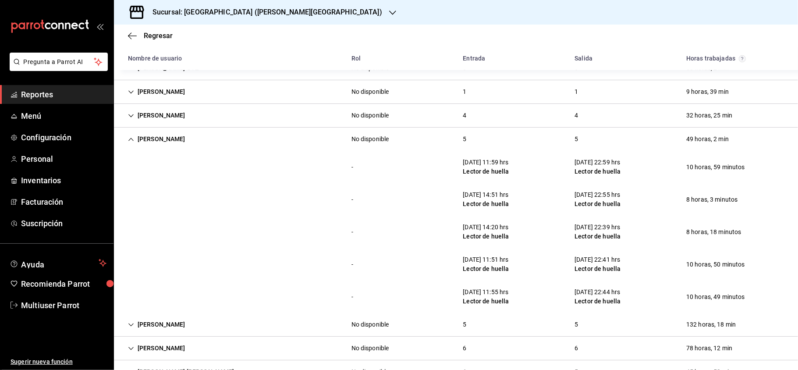
scroll to position [139, 0]
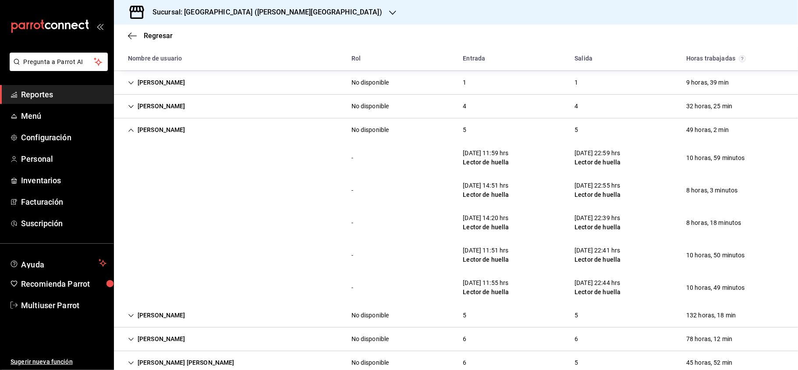
click at [192, 128] on div "[PERSON_NAME]" at bounding box center [156, 130] width 71 height 16
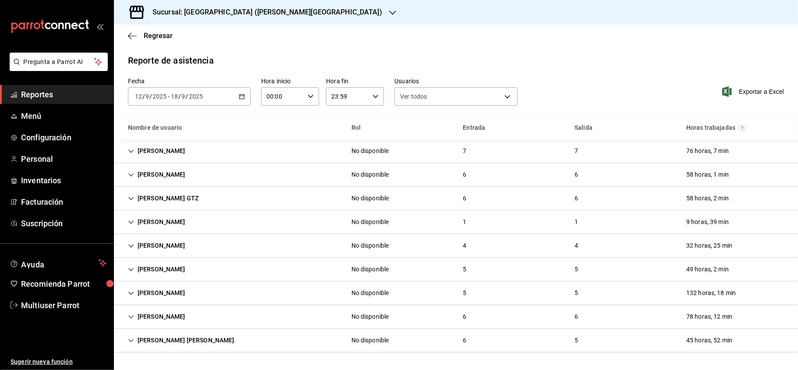
scroll to position [0, 0]
click at [175, 243] on div "[PERSON_NAME]" at bounding box center [156, 246] width 71 height 16
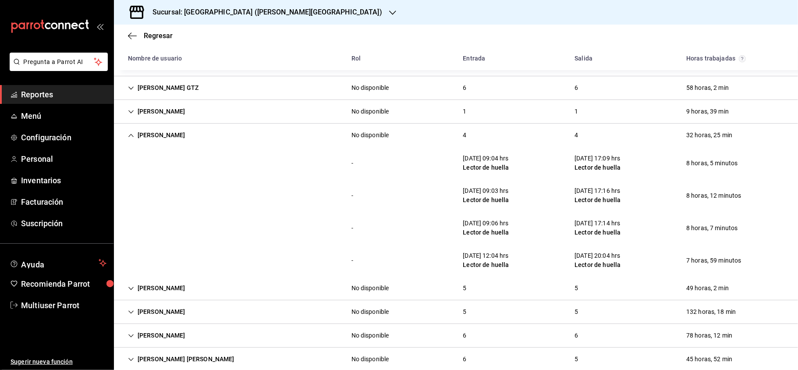
scroll to position [111, 0]
click at [178, 143] on div "[PERSON_NAME] No disponible 4 4 32 horas, 25 min" at bounding box center [456, 134] width 684 height 23
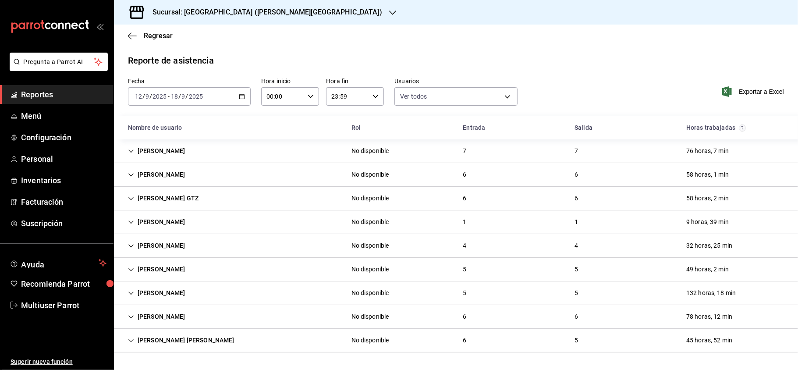
scroll to position [0, 0]
click at [188, 335] on div "[PERSON_NAME] [PERSON_NAME]" at bounding box center [181, 340] width 121 height 16
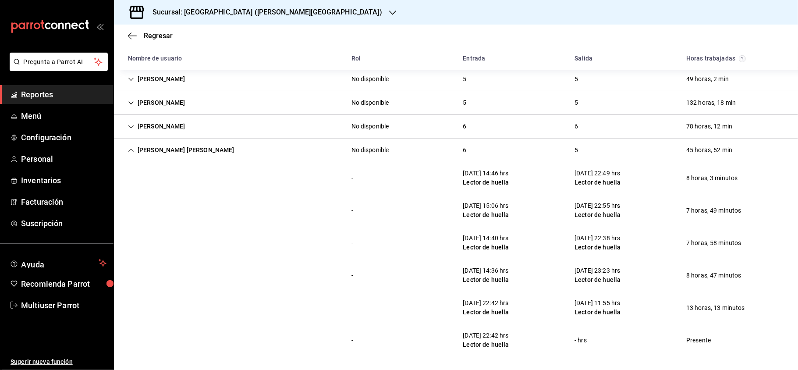
scroll to position [192, 0]
click at [225, 149] on div "[PERSON_NAME] [PERSON_NAME]" at bounding box center [181, 150] width 121 height 16
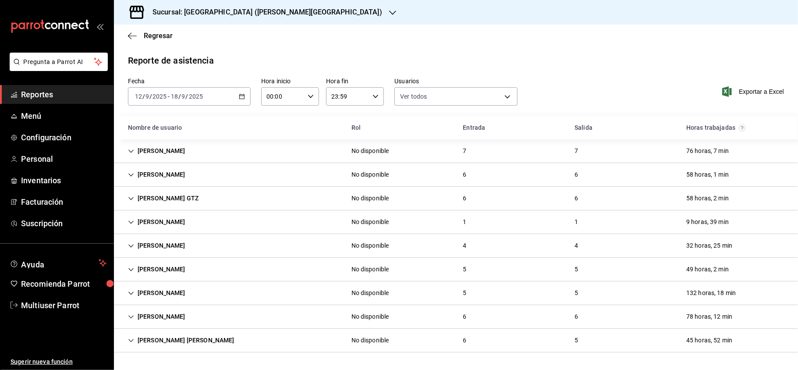
scroll to position [0, 0]
click at [187, 318] on div "[PERSON_NAME]" at bounding box center [156, 317] width 71 height 16
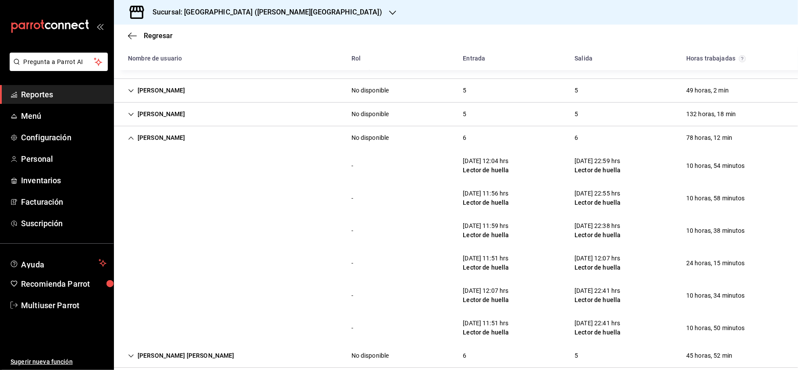
scroll to position [192, 0]
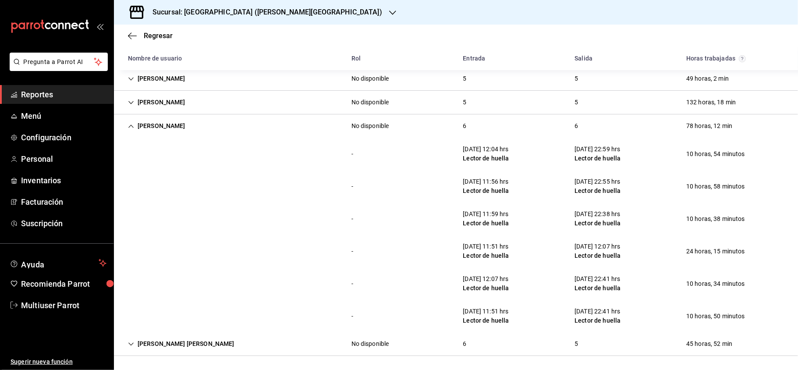
click at [192, 125] on div "[PERSON_NAME]" at bounding box center [156, 126] width 71 height 16
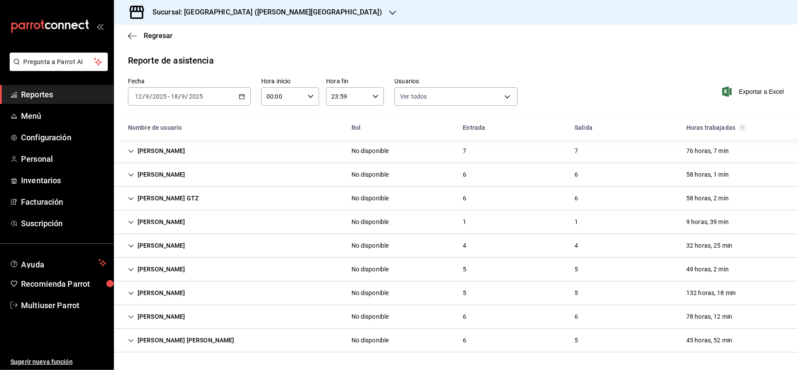
scroll to position [0, 0]
click at [176, 290] on div "[PERSON_NAME]" at bounding box center [156, 293] width 71 height 16
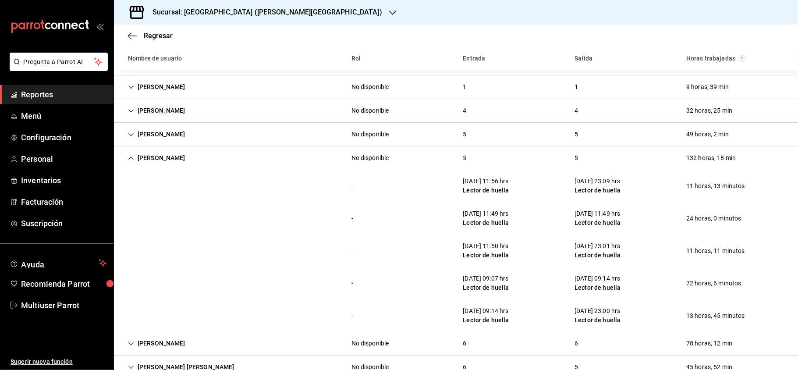
scroll to position [160, 0]
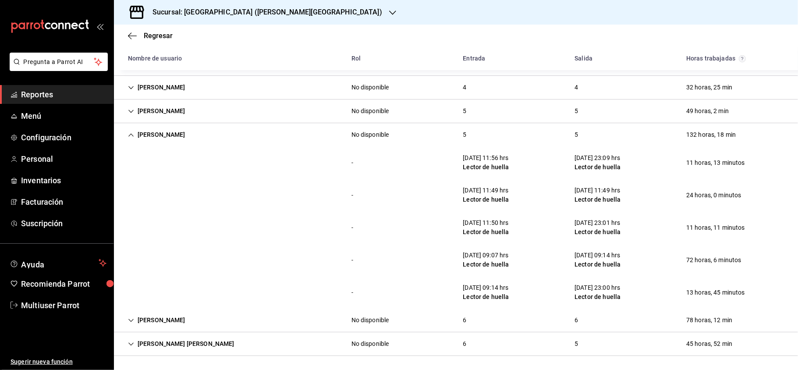
click at [337, 220] on div "- [DATE] 11:50 hrs Lector de huella [DATE] 23:01 hrs Lector de huella 11 horas,…" at bounding box center [456, 227] width 684 height 32
click at [267, 18] on div "Sucursal: [GEOGRAPHIC_DATA] ([PERSON_NAME][GEOGRAPHIC_DATA])" at bounding box center [260, 12] width 279 height 25
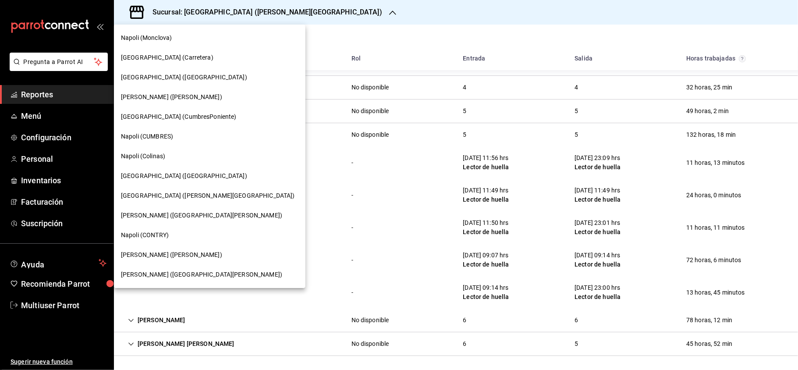
click at [139, 178] on span "[GEOGRAPHIC_DATA] ([GEOGRAPHIC_DATA])" at bounding box center [184, 175] width 126 height 9
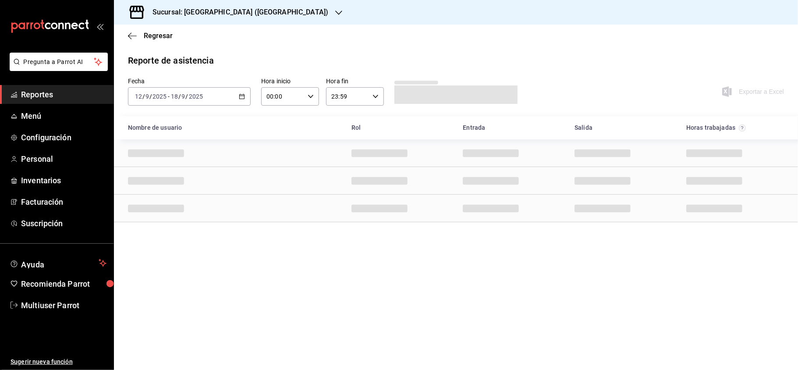
click at [139, 178] on span "Cell" at bounding box center [156, 181] width 56 height 8
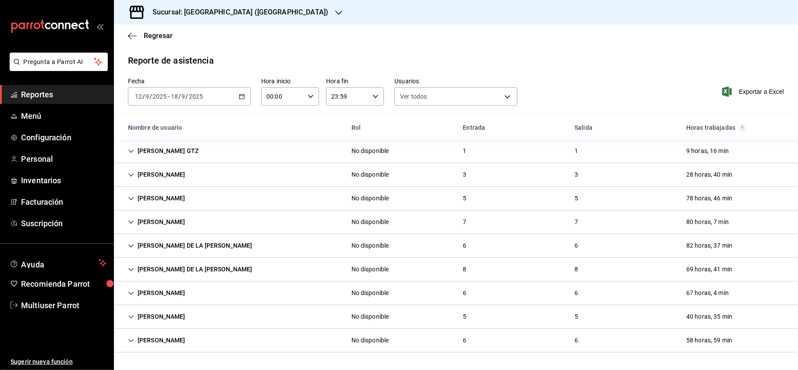
type input "b6226d60-c04f-4402-95fb-db08ea136f4e,5d6f911a-de2b-4beb-a382-33cb6516ab1e,f0322…"
click at [193, 269] on div "[PERSON_NAME] DE LA [PERSON_NAME]" at bounding box center [190, 269] width 138 height 16
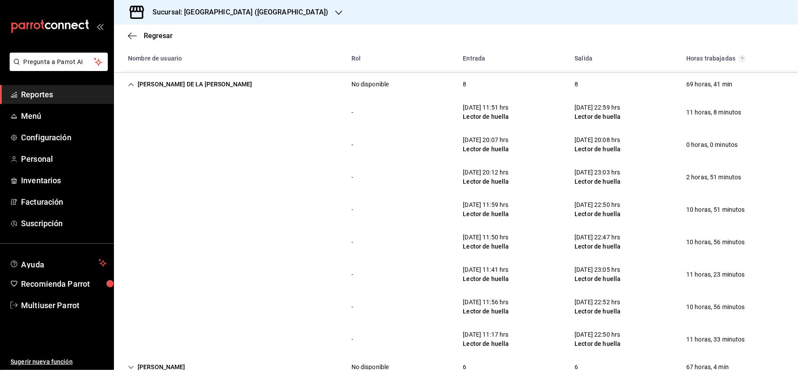
scroll to position [186, 0]
click at [199, 89] on div "[PERSON_NAME] DE LA [PERSON_NAME]" at bounding box center [190, 83] width 138 height 16
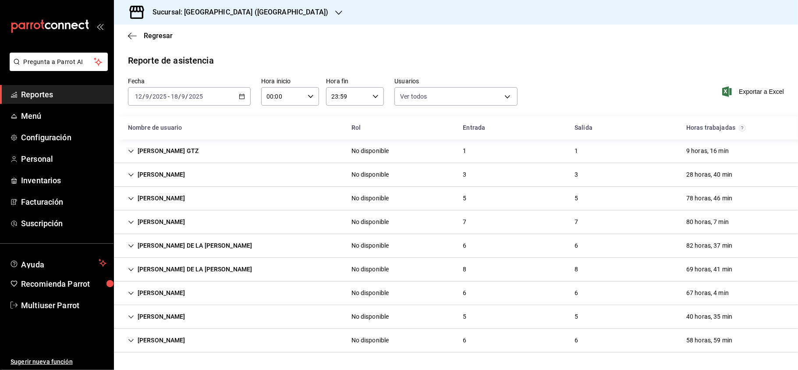
scroll to position [0, 0]
click at [183, 202] on div "[PERSON_NAME]" at bounding box center [156, 198] width 71 height 16
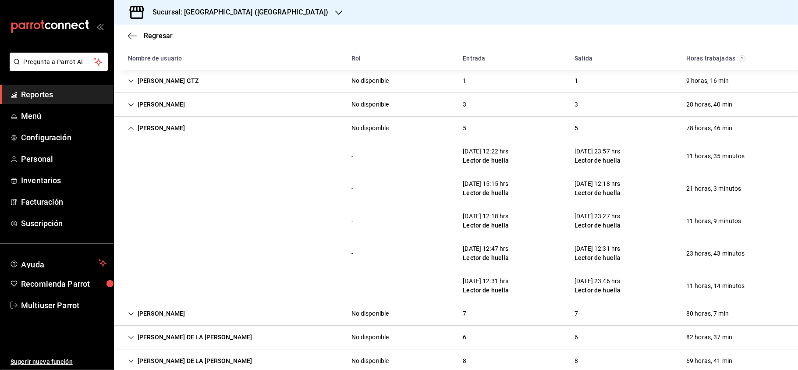
scroll to position [71, 0]
click at [160, 132] on div "[PERSON_NAME]" at bounding box center [156, 128] width 71 height 16
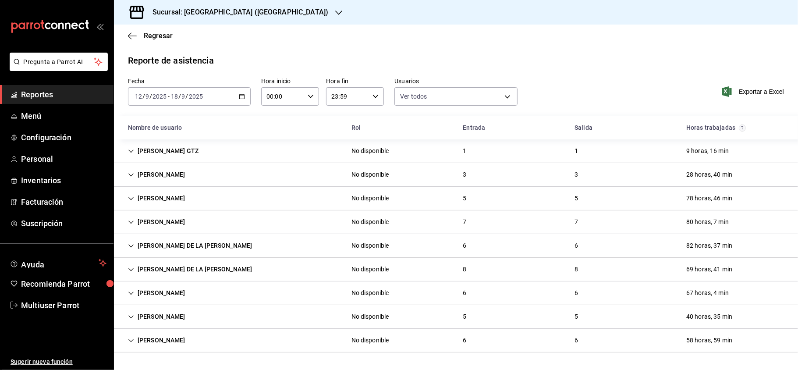
scroll to position [0, 0]
click at [171, 220] on div "[PERSON_NAME]" at bounding box center [156, 222] width 71 height 16
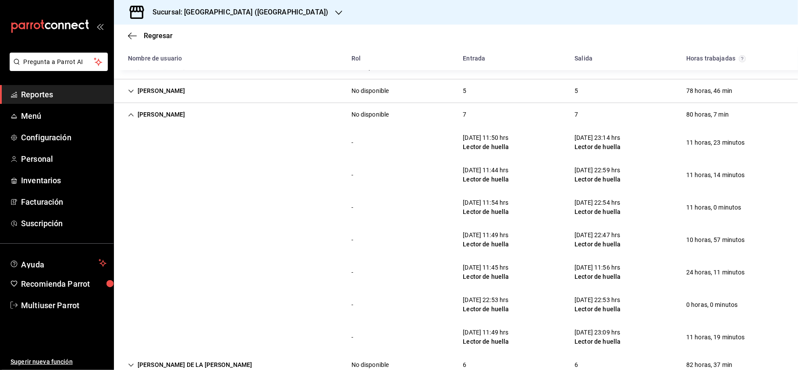
scroll to position [114, 0]
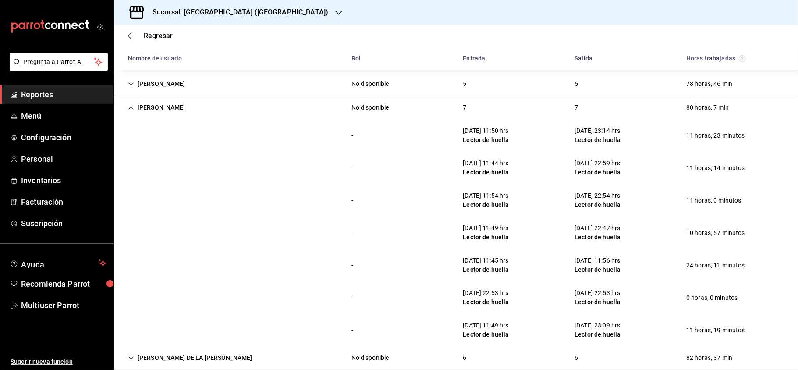
click at [160, 105] on div "[PERSON_NAME]" at bounding box center [156, 108] width 71 height 16
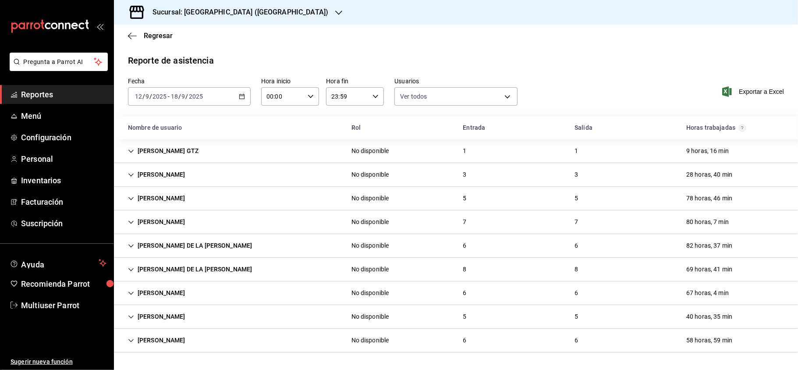
scroll to position [0, 0]
click at [209, 244] on div "[PERSON_NAME] DE LA [PERSON_NAME]" at bounding box center [190, 246] width 138 height 16
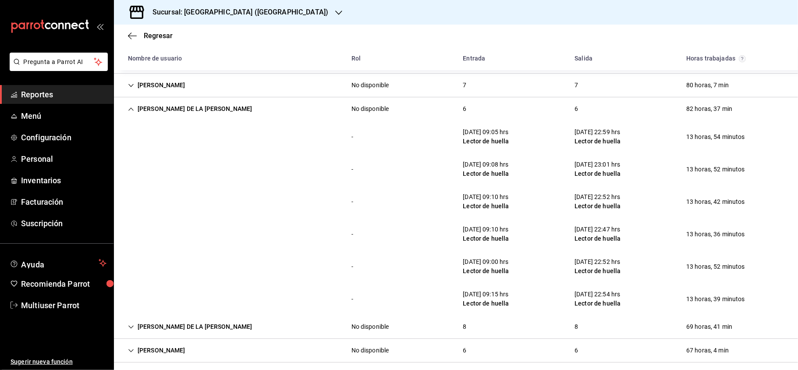
scroll to position [137, 0]
click at [180, 110] on div "[PERSON_NAME] DE LA [PERSON_NAME]" at bounding box center [190, 108] width 138 height 16
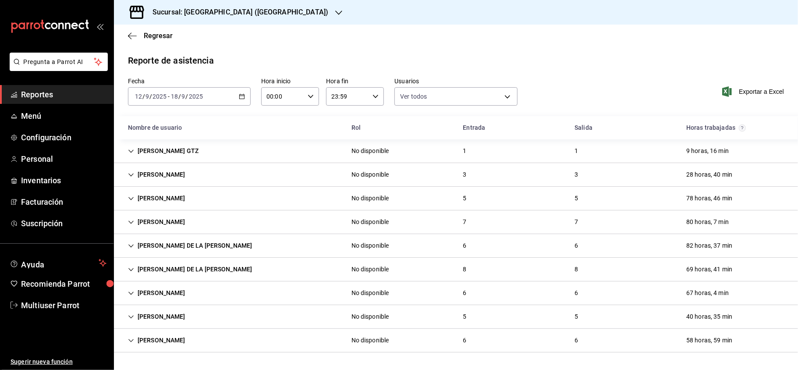
scroll to position [0, 0]
click at [192, 339] on div "[PERSON_NAME]" at bounding box center [156, 340] width 71 height 16
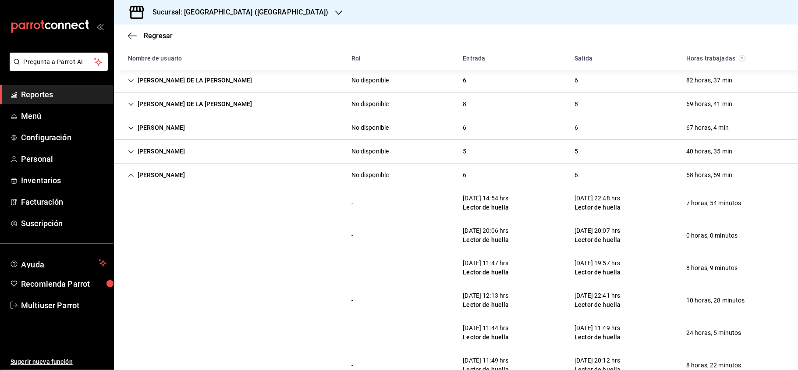
scroll to position [192, 0]
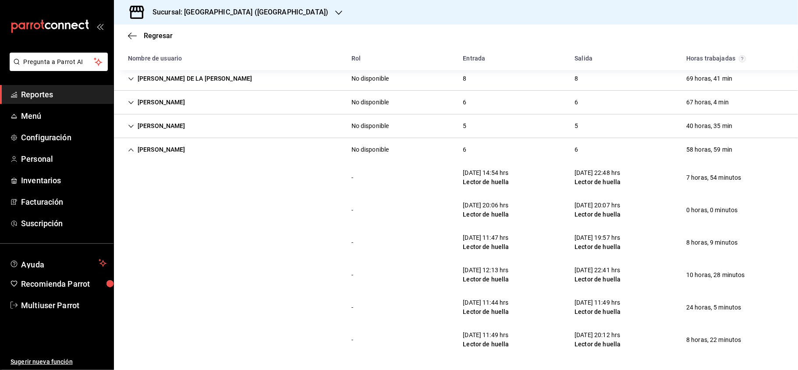
click at [192, 146] on div "[PERSON_NAME]" at bounding box center [156, 150] width 71 height 16
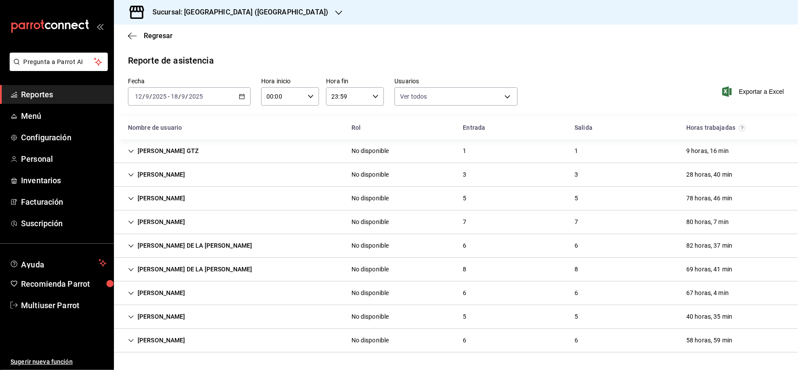
scroll to position [0, 0]
click at [170, 288] on div "[PERSON_NAME]" at bounding box center [156, 293] width 71 height 16
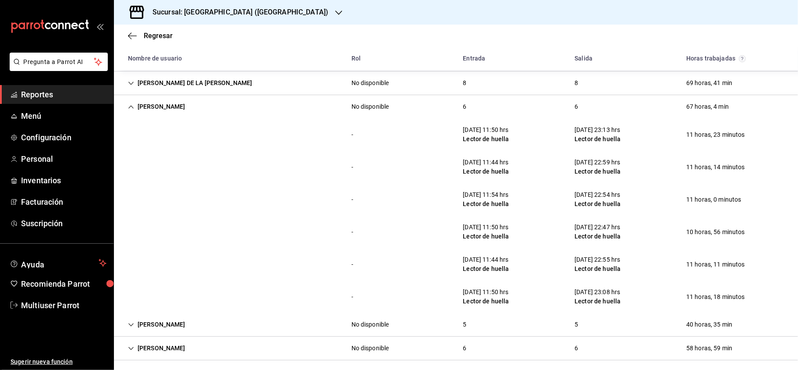
scroll to position [192, 0]
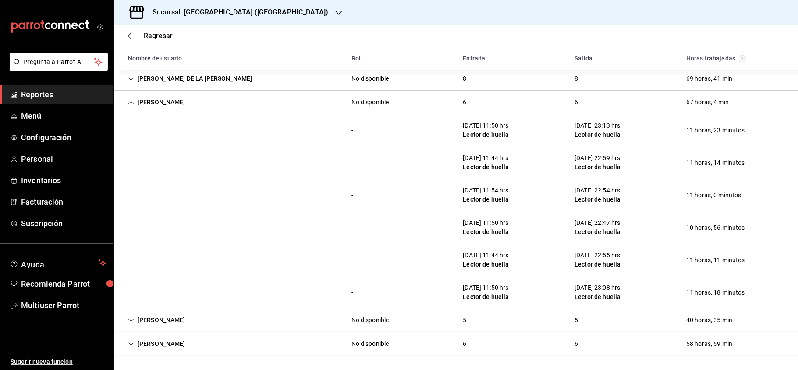
click at [165, 97] on div "[PERSON_NAME]" at bounding box center [156, 102] width 71 height 16
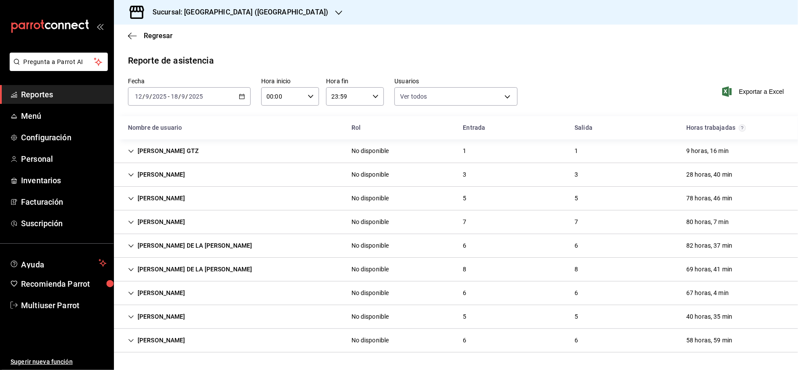
scroll to position [0, 0]
click at [192, 319] on div "[PERSON_NAME]" at bounding box center [156, 317] width 71 height 16
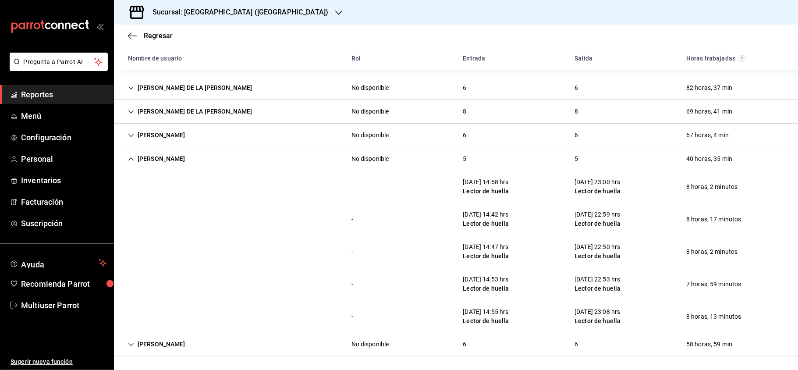
scroll to position [160, 0]
click at [180, 164] on div "[PERSON_NAME]" at bounding box center [156, 158] width 71 height 16
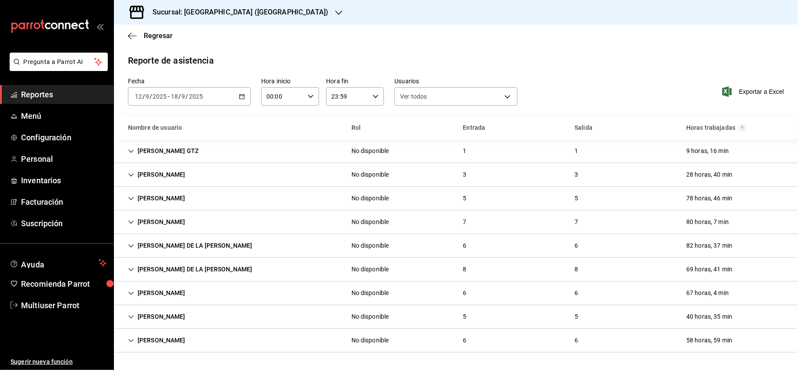
scroll to position [0, 0]
